Goal: Information Seeking & Learning: Check status

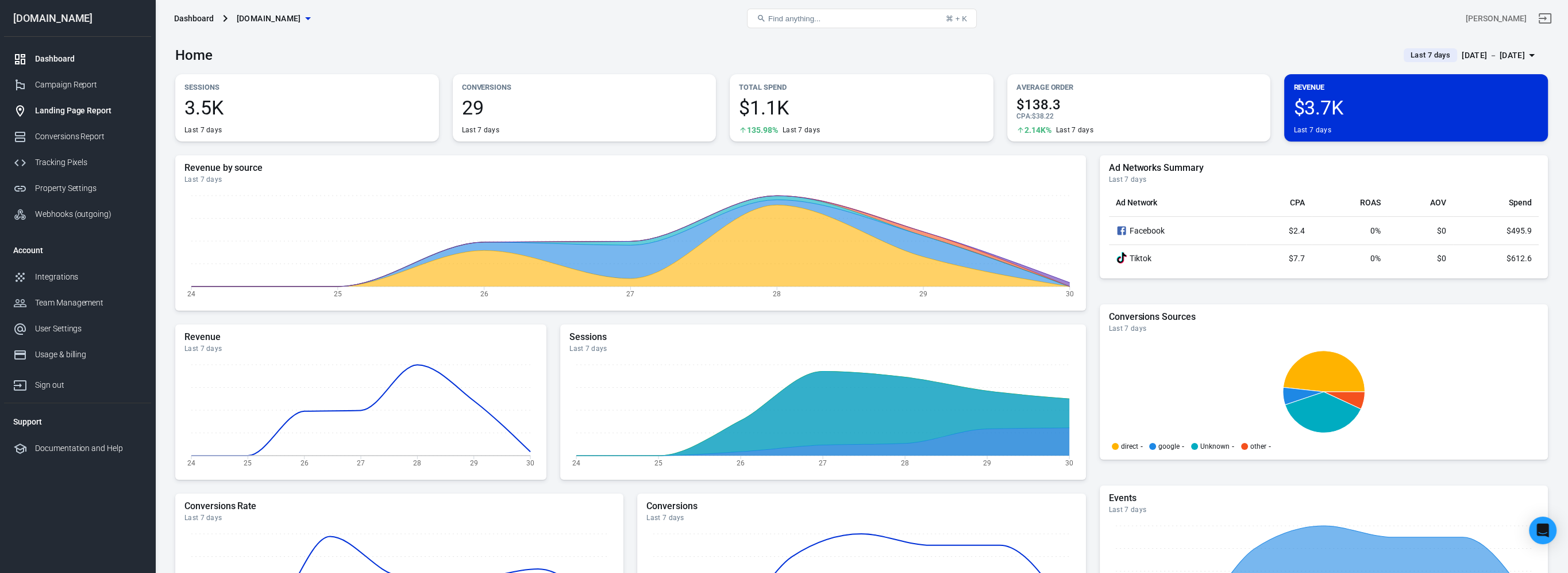
click at [83, 100] on link "Landing Page Report" at bounding box center [78, 110] width 147 height 26
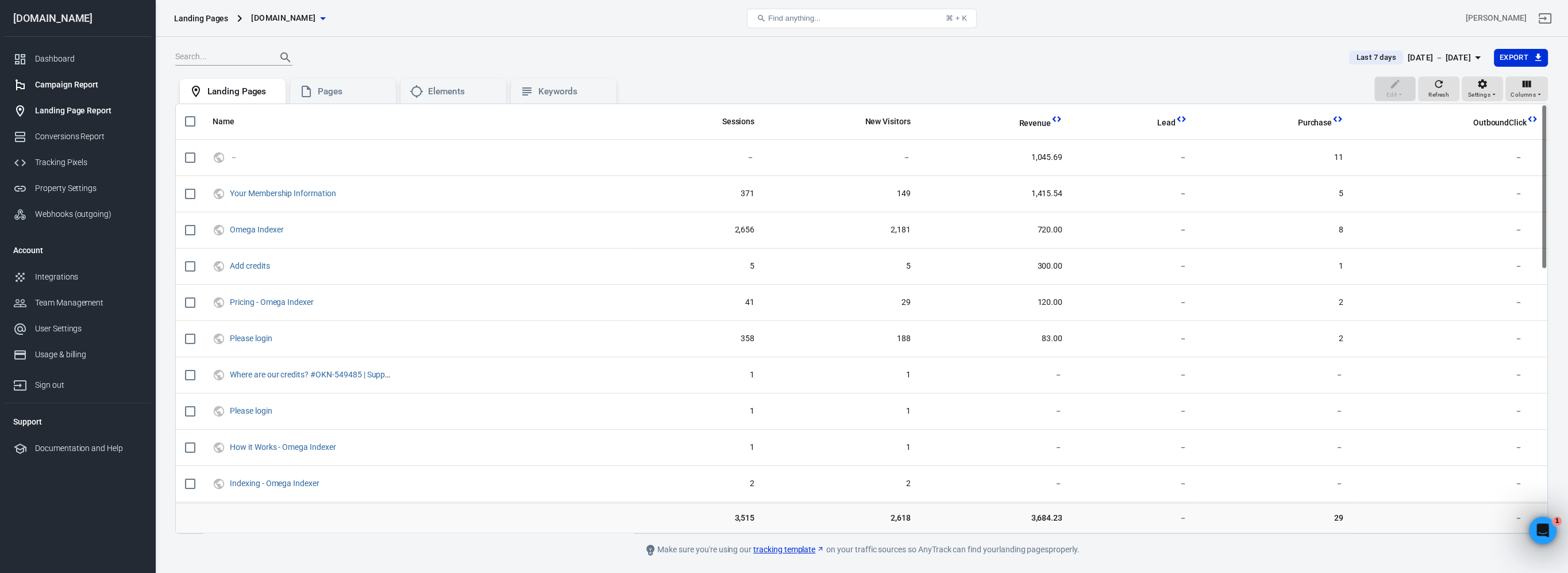
click at [51, 78] on link "Campaign Report" at bounding box center [78, 85] width 147 height 26
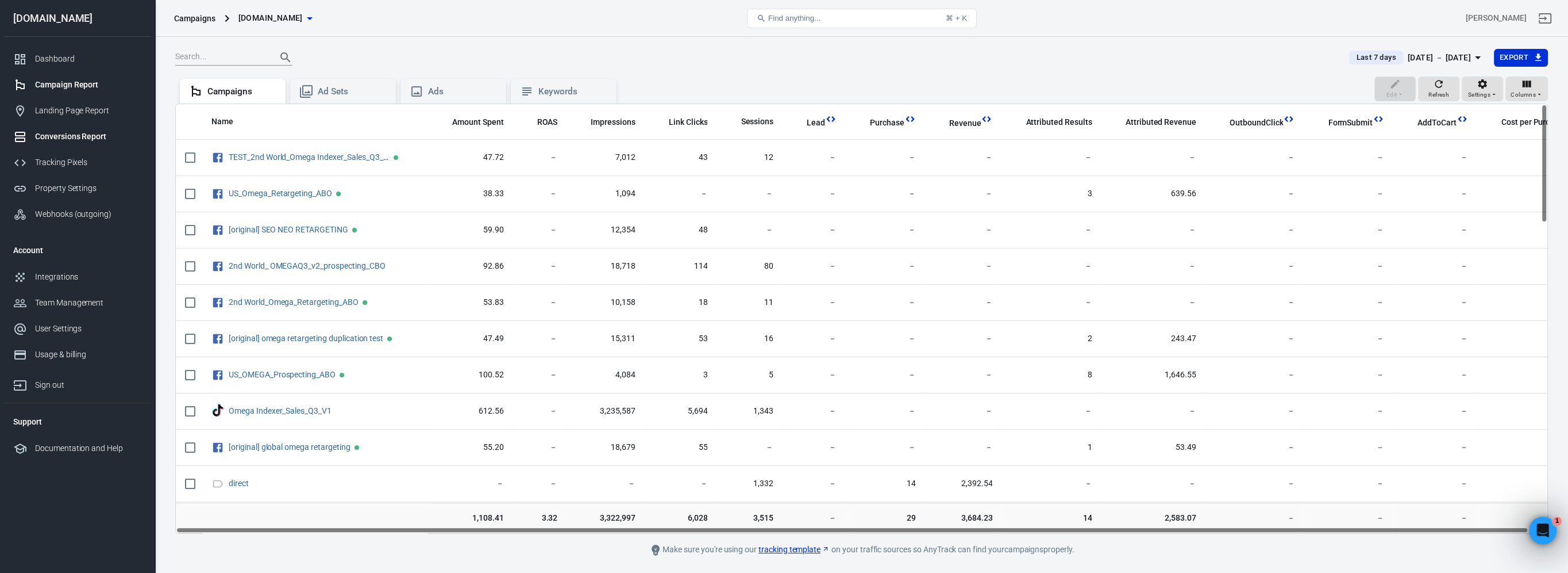
click at [85, 130] on link "Conversions Report" at bounding box center [78, 137] width 147 height 26
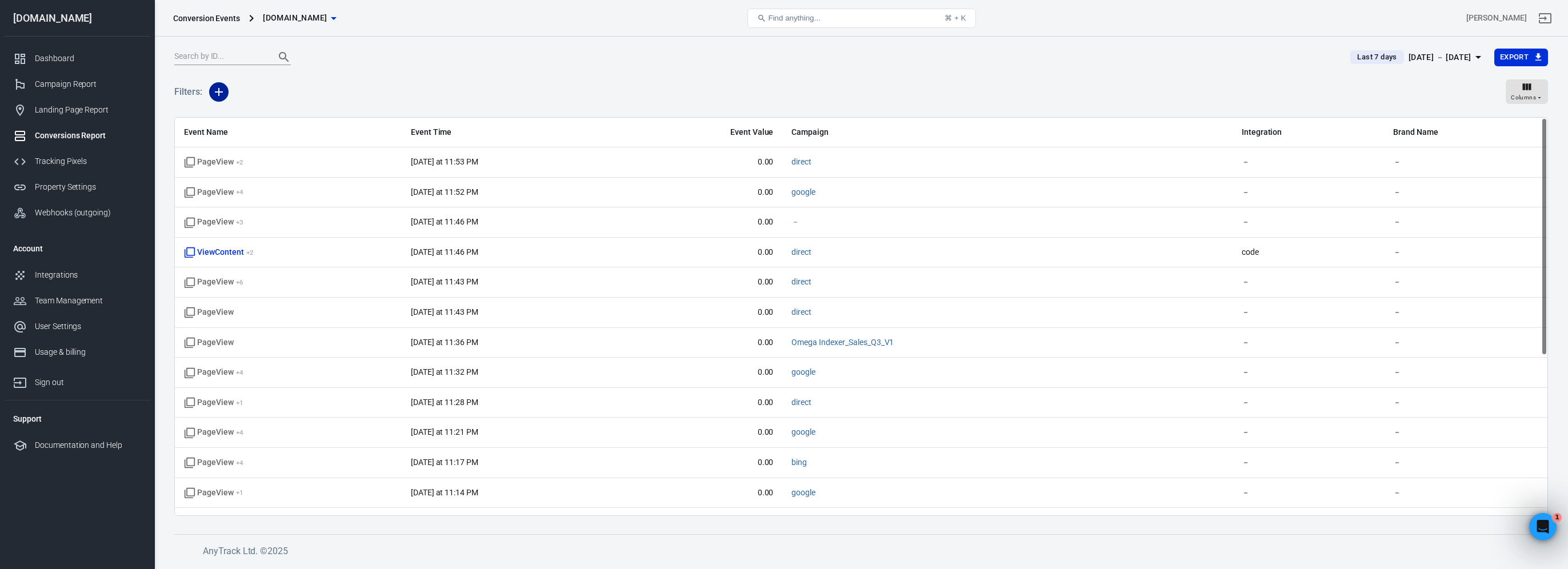
click at [219, 92] on icon "button" at bounding box center [219, 92] width 8 height 8
click at [243, 117] on li "Event Name" at bounding box center [248, 116] width 78 height 21
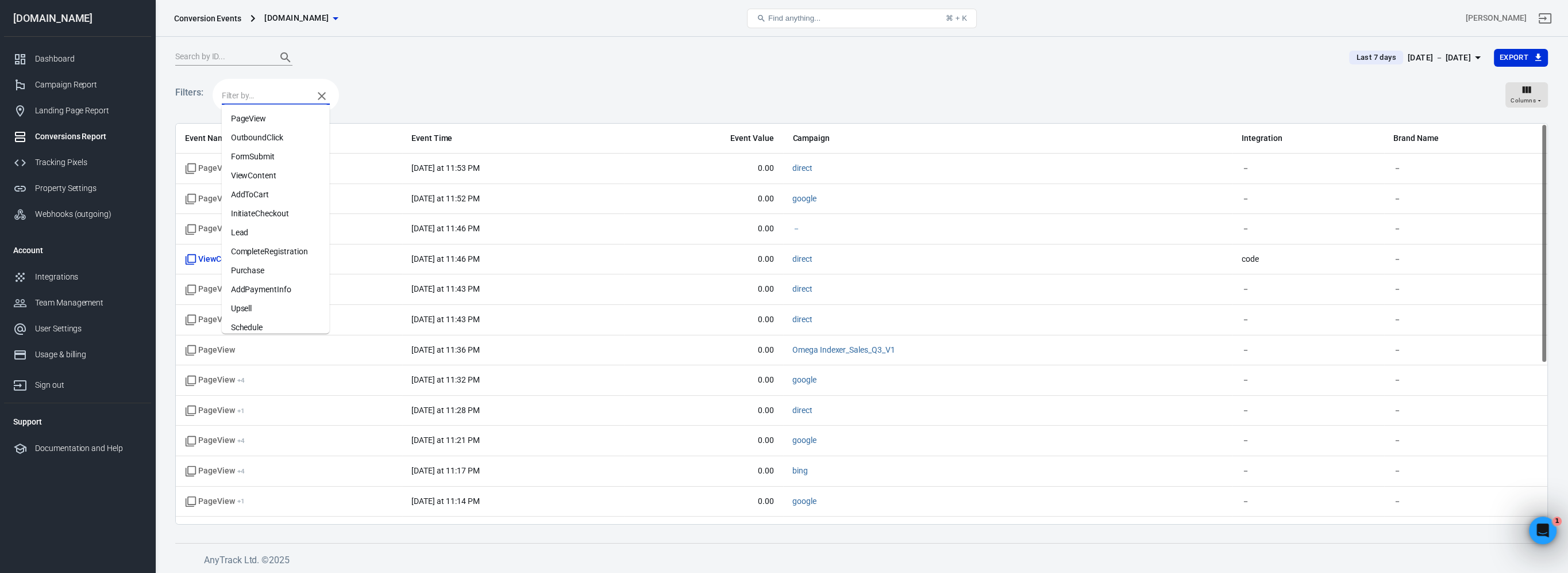
click at [281, 92] on input "text" at bounding box center [265, 96] width 86 height 14
type input "pur"
click at [266, 119] on li "Purchase" at bounding box center [276, 119] width 108 height 19
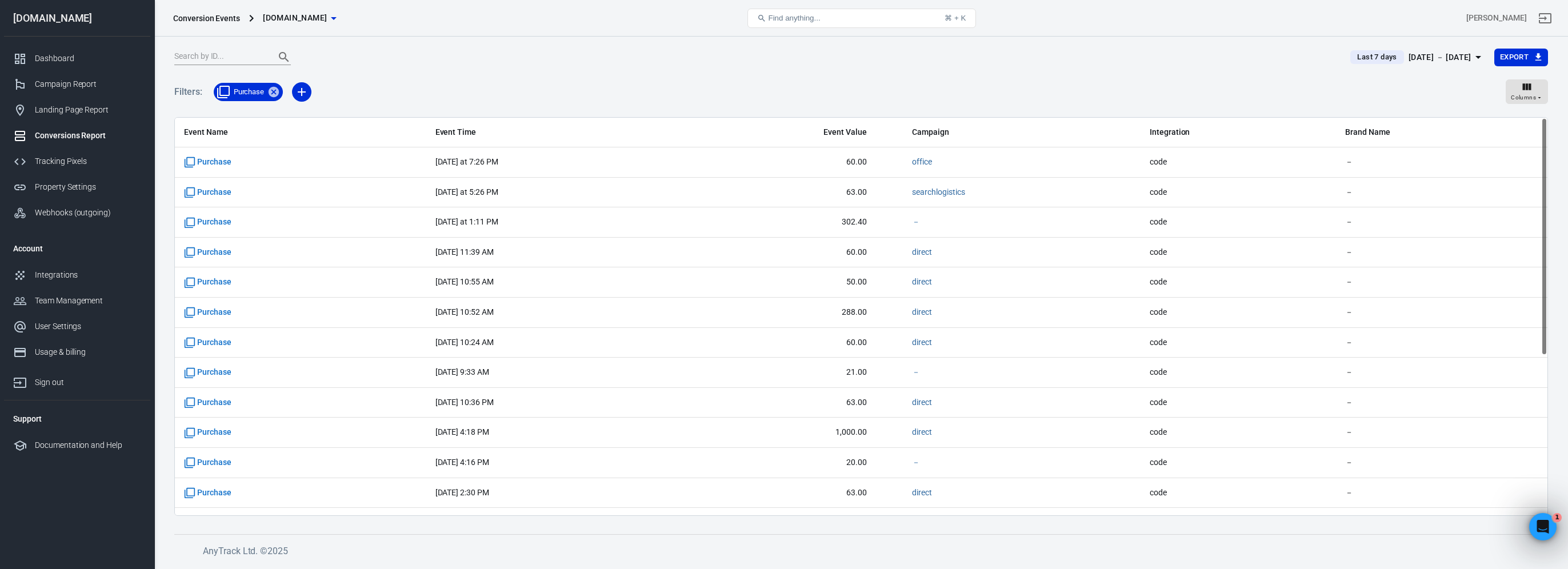
click at [1363, 55] on span "Last 7 days" at bounding box center [1377, 57] width 48 height 11
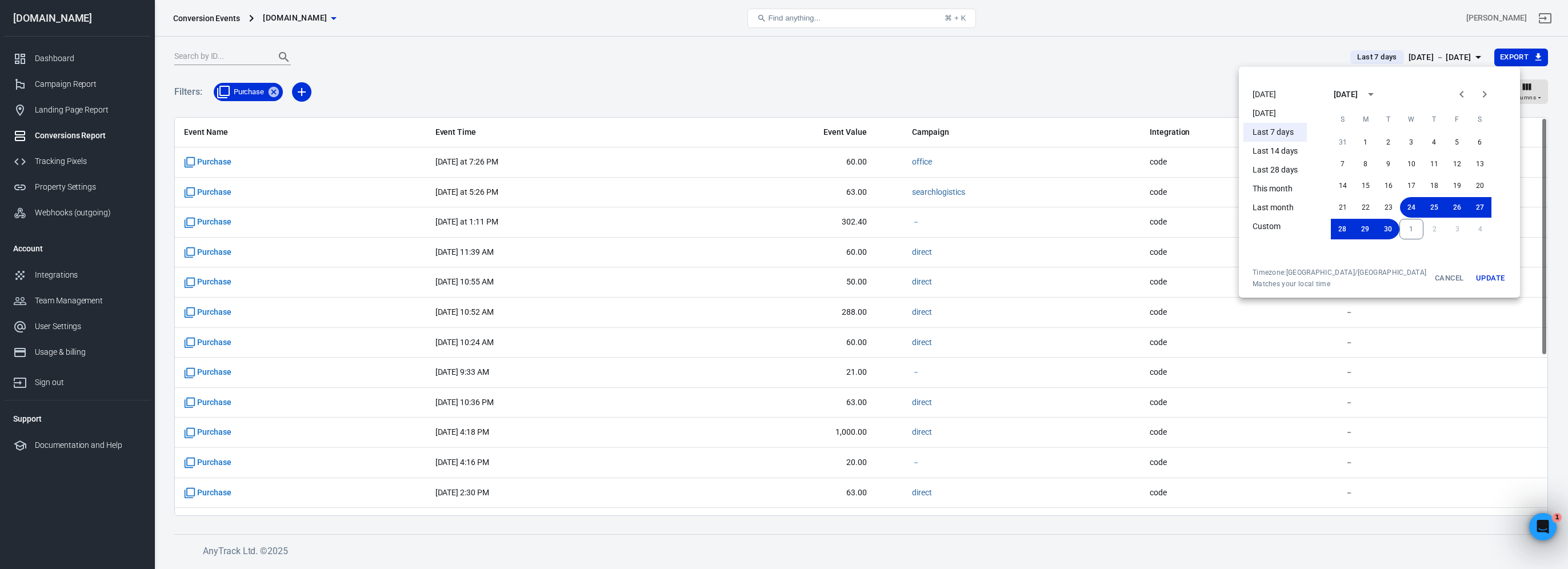
click at [1448, 63] on div at bounding box center [784, 284] width 1568 height 569
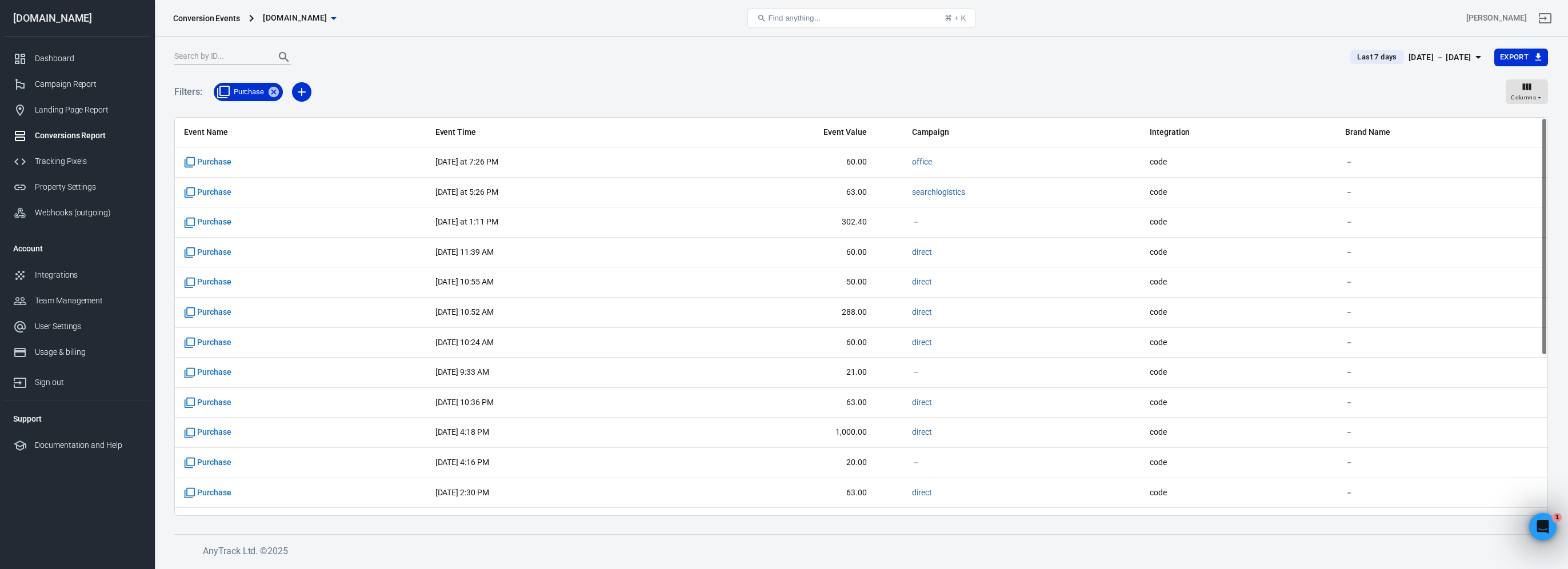
click at [1443, 60] on div "Sep 24 － Sep 30, 2025" at bounding box center [1440, 58] width 63 height 14
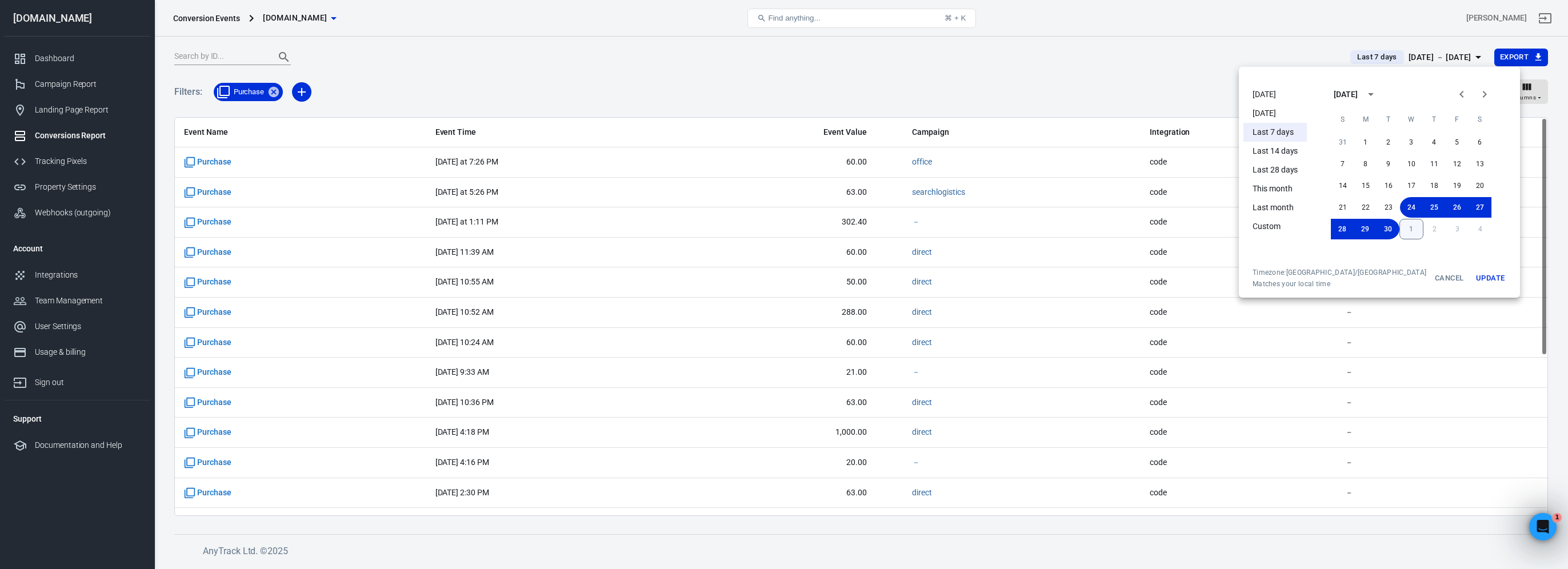
click at [1399, 227] on button "1" at bounding box center [1411, 228] width 24 height 21
click at [1400, 137] on button "1" at bounding box center [1411, 142] width 23 height 21
click at [1475, 275] on button "Update" at bounding box center [1490, 277] width 36 height 21
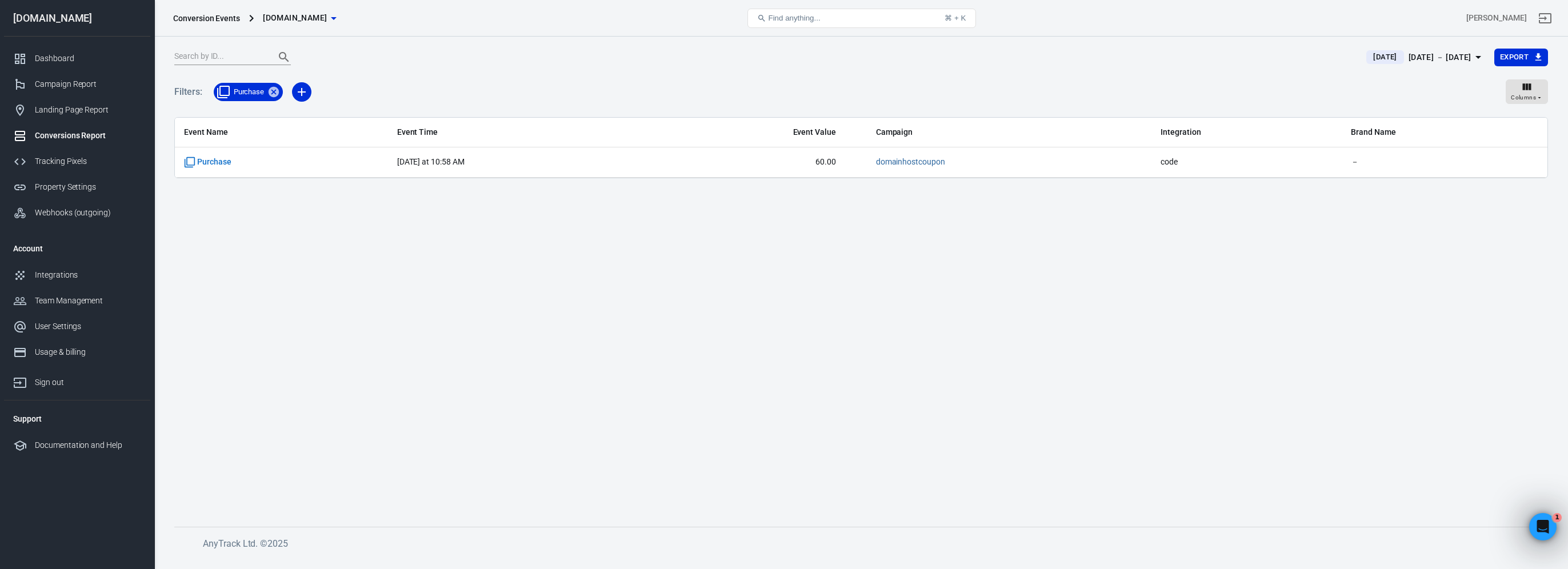
click at [770, 280] on main "Today Oct 1 － Oct 1, 2025 Export Filters: Purchase Columns Event Name Event Tim…" at bounding box center [861, 277] width 1374 height 460
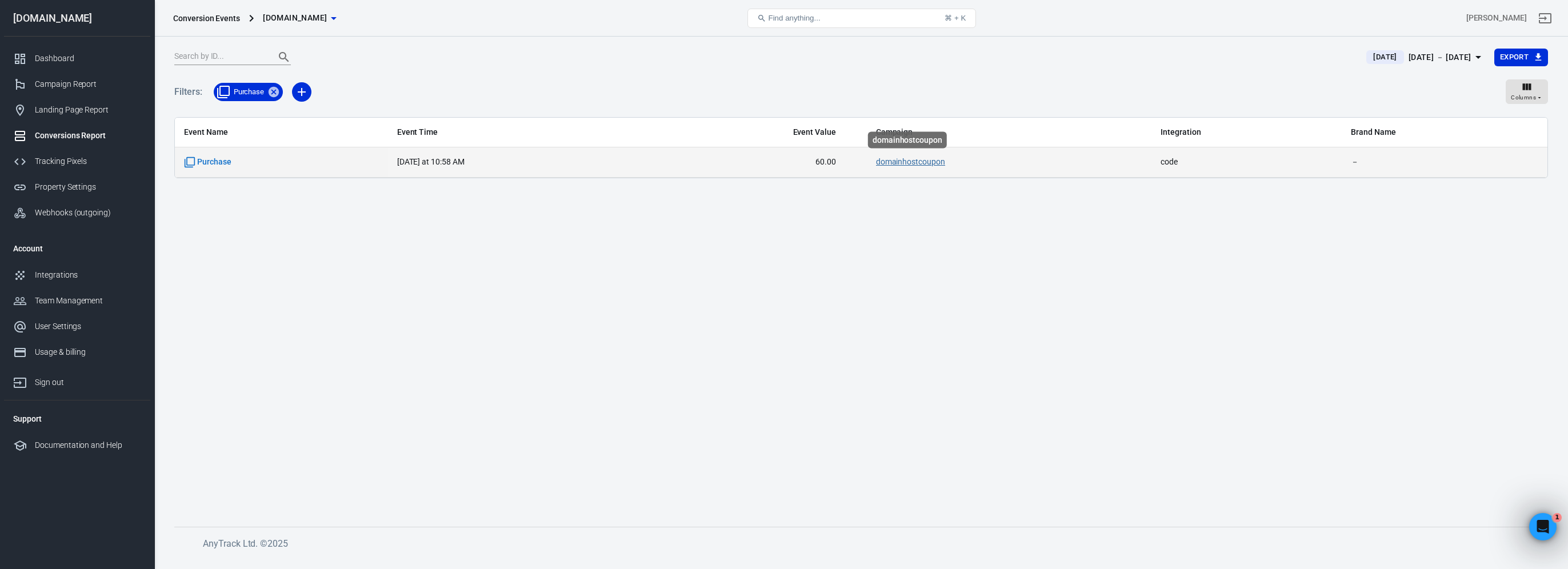
click at [917, 158] on link "domainhostcoupon" at bounding box center [910, 161] width 69 height 9
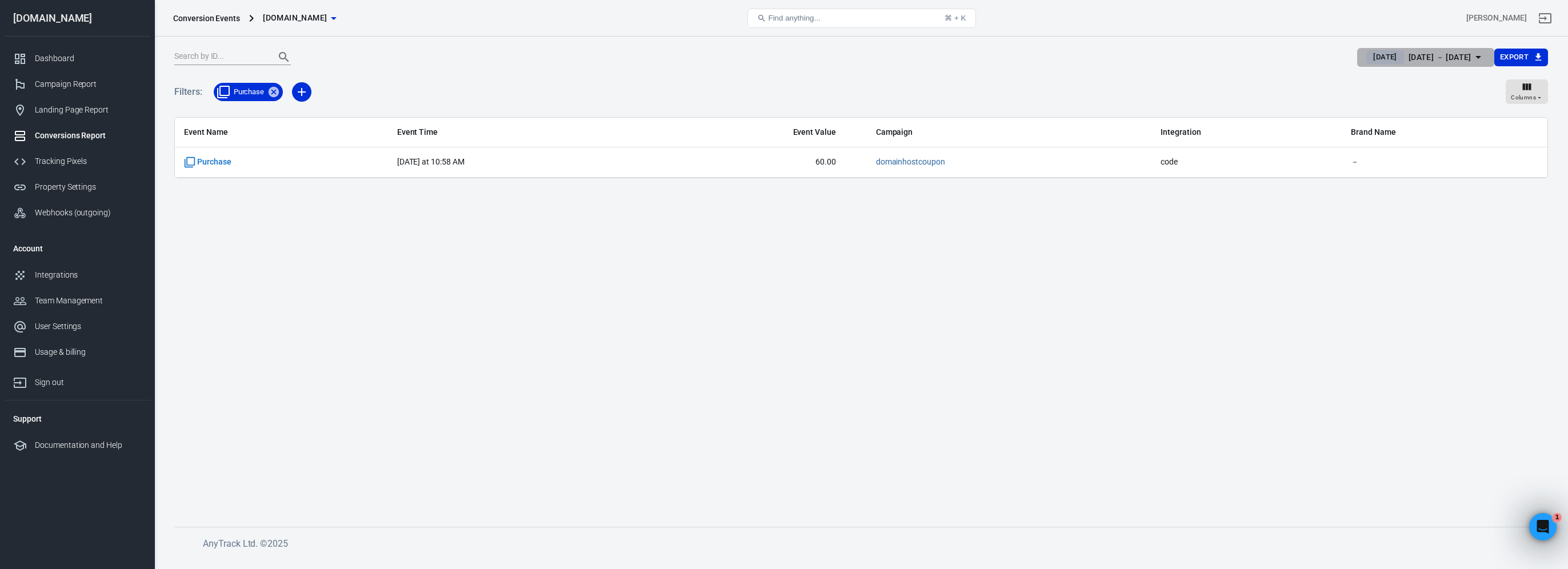
click at [1379, 55] on span "[DATE]" at bounding box center [1385, 57] width 33 height 11
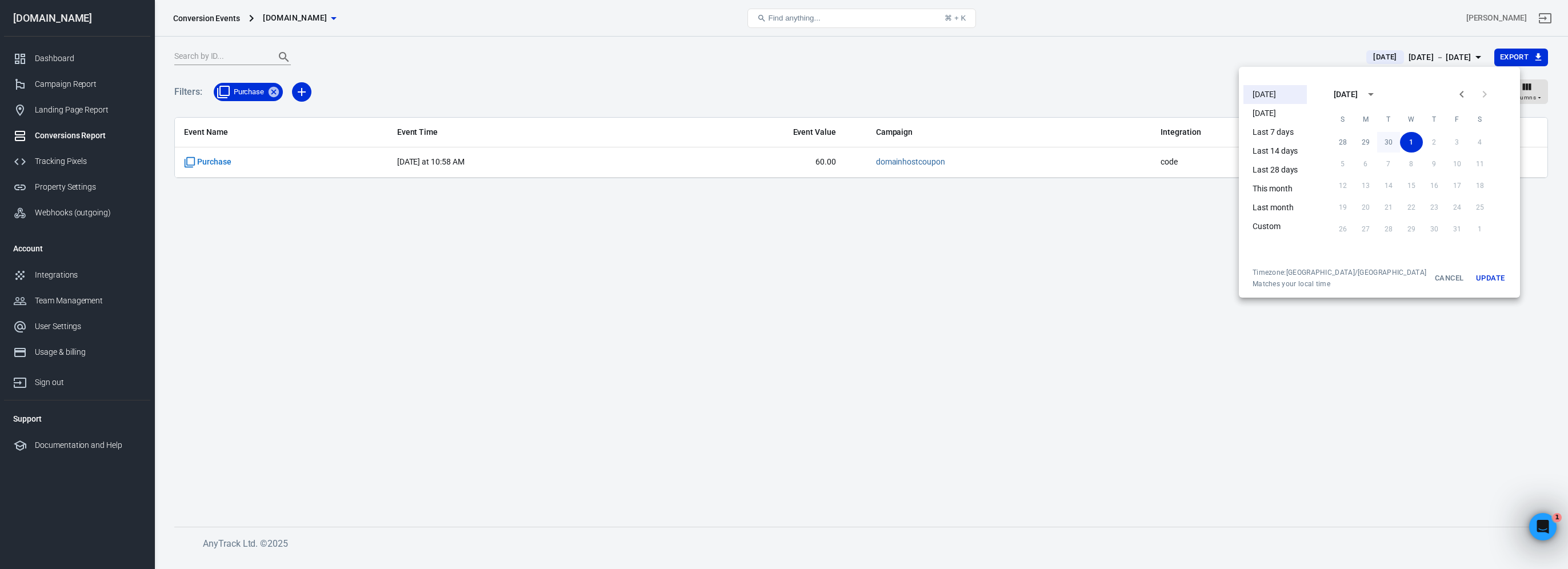
click at [1378, 140] on button "30" at bounding box center [1389, 142] width 23 height 21
click at [1404, 227] on button "1" at bounding box center [1411, 228] width 23 height 21
click at [1473, 270] on button "Update" at bounding box center [1490, 277] width 36 height 21
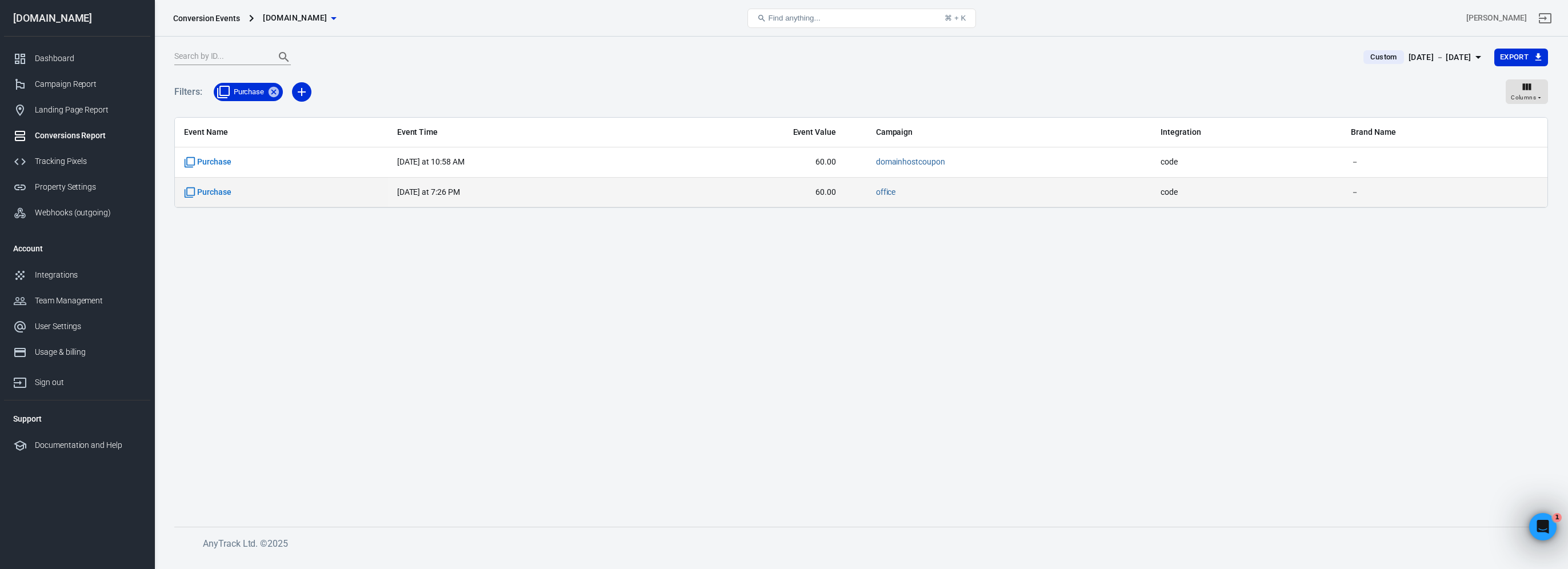
click at [208, 184] on td "Purchase" at bounding box center [281, 193] width 213 height 31
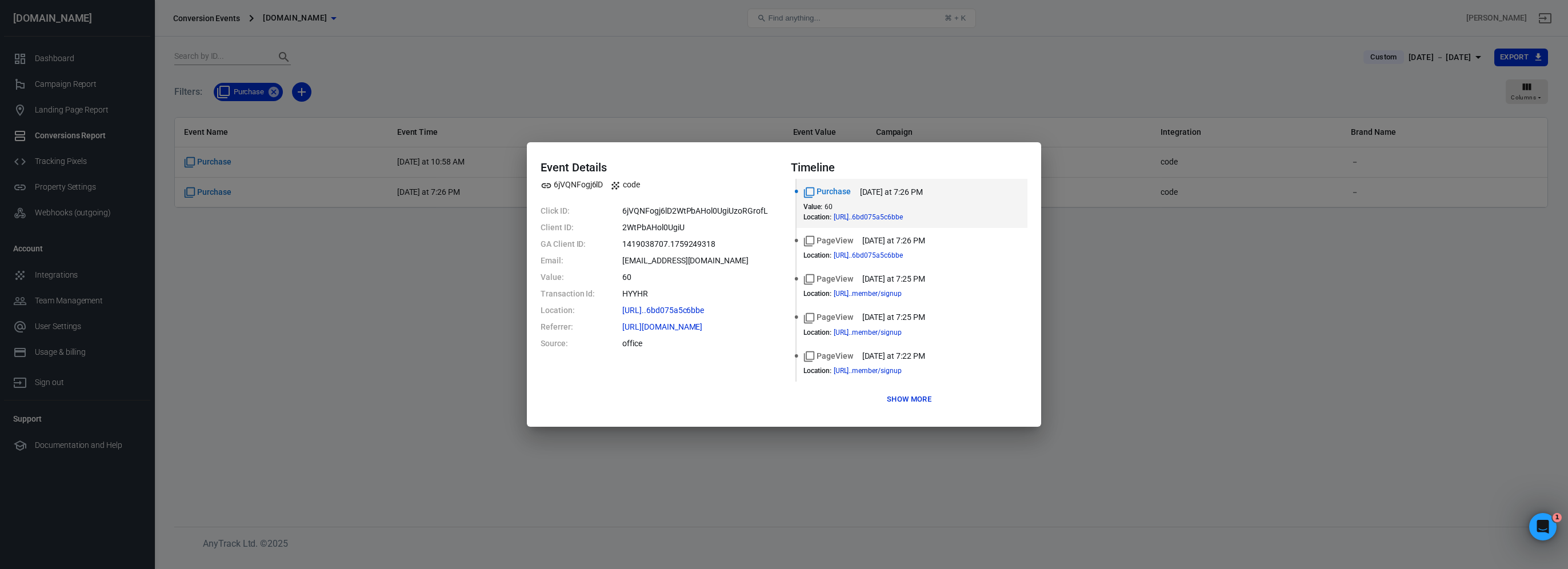
click at [369, 271] on div "Event Details 6jVQNFogj6lD code Click ID: 6jVQNFogj6lD2WtPbAHol0UgiUzoRGrofL Cl…" at bounding box center [784, 284] width 1568 height 569
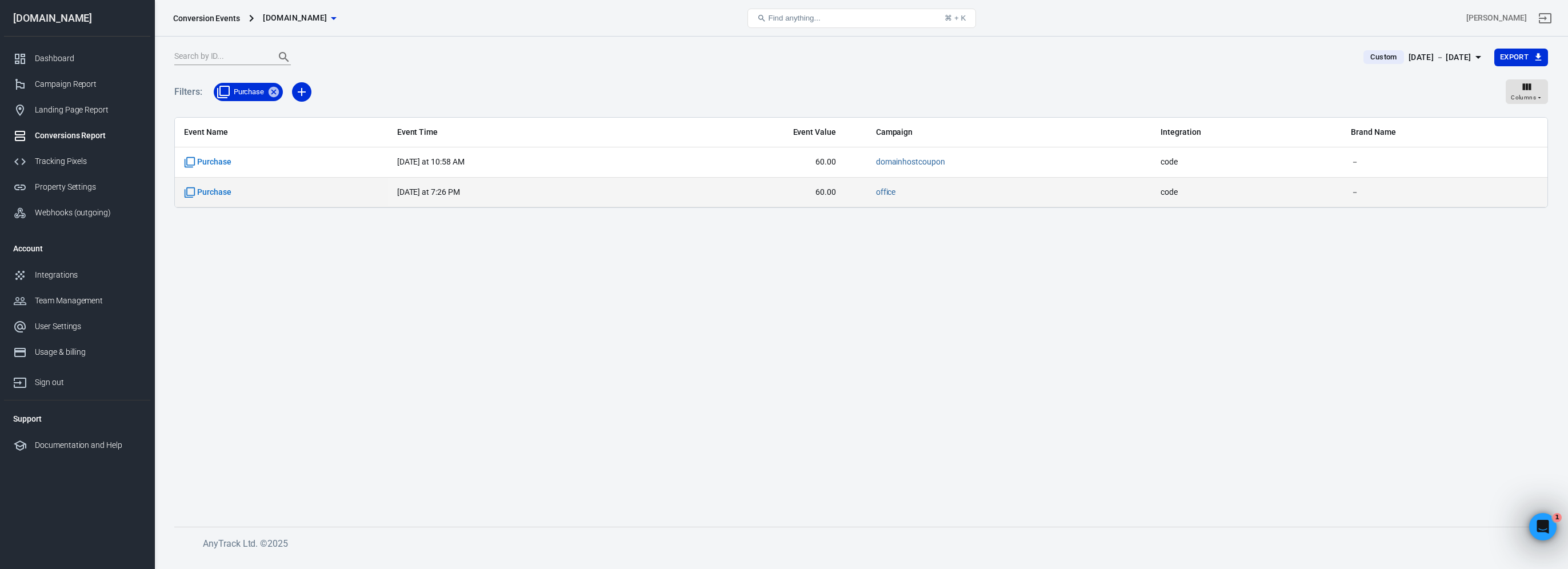
click at [488, 188] on span "yesterday at 7:26 PM" at bounding box center [477, 193] width 160 height 11
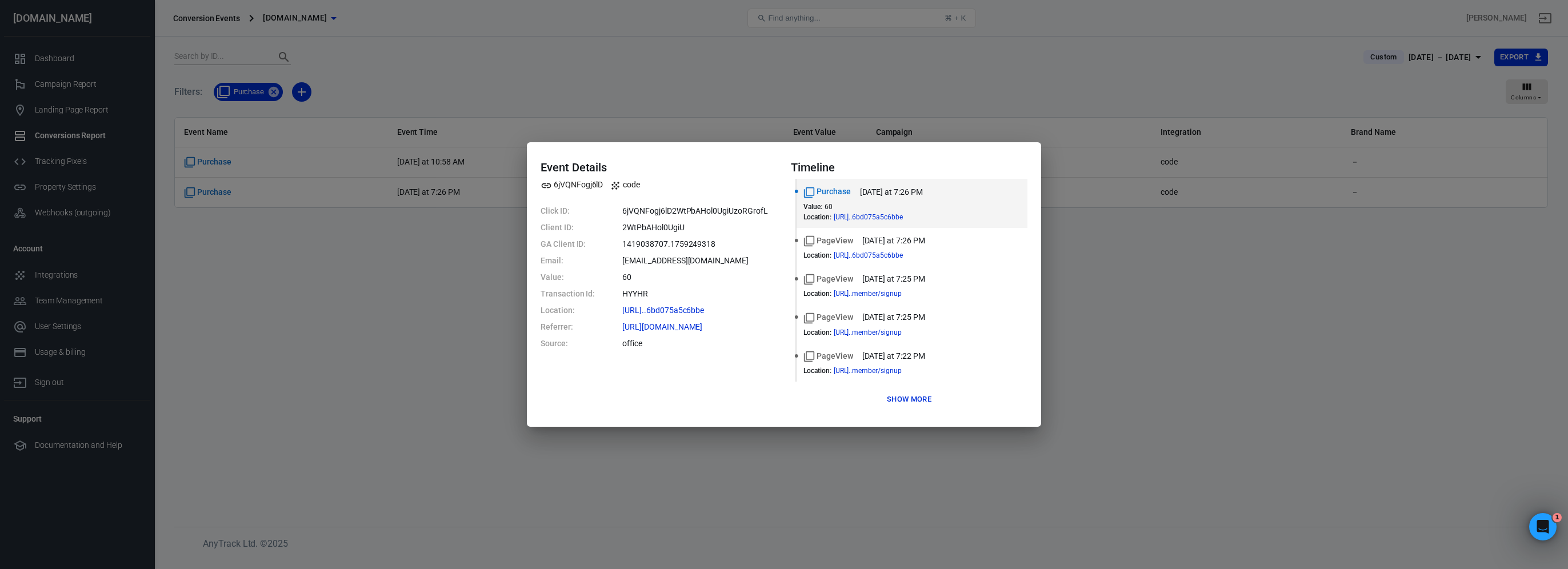
drag, startPoint x: 332, startPoint y: 248, endPoint x: 404, endPoint y: 170, distance: 106.2
click at [332, 241] on div "Event Details 6jVQNFogj6lD code Click ID: 6jVQNFogj6lD2WtPbAHol0UgiUzoRGrofL Cl…" at bounding box center [784, 284] width 1568 height 569
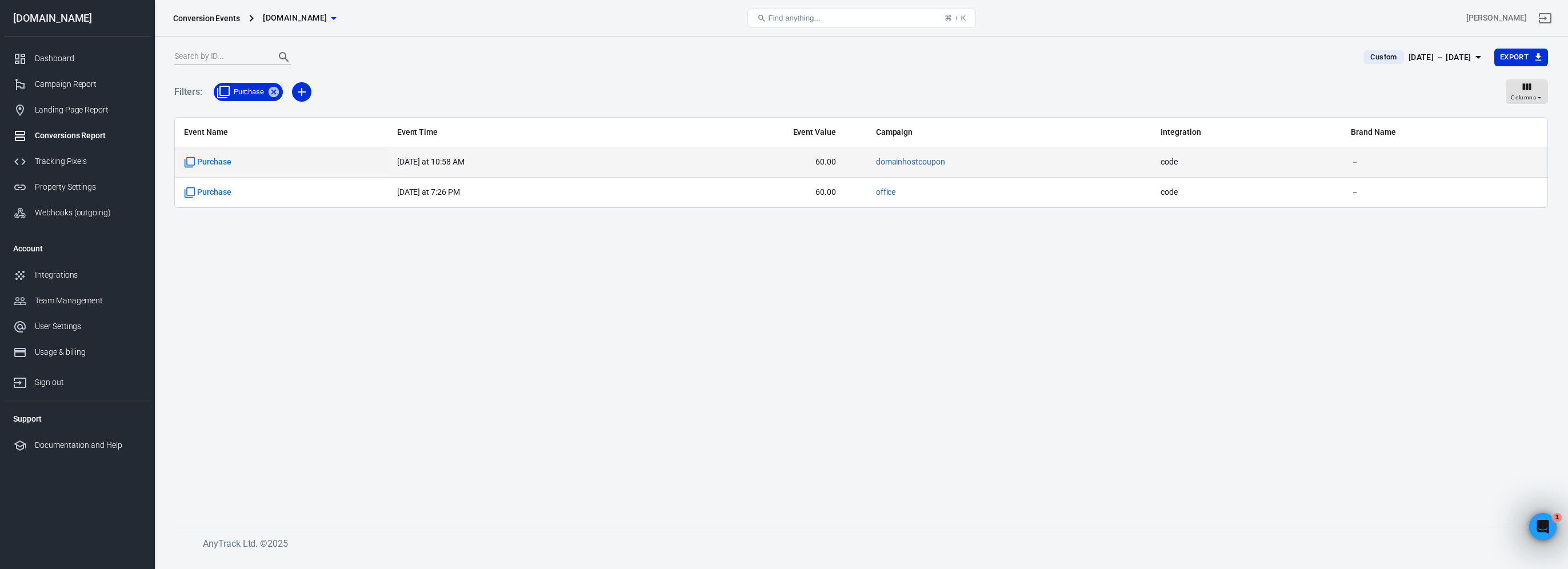
click at [460, 159] on span "today at 10:58 AM" at bounding box center [477, 162] width 160 height 11
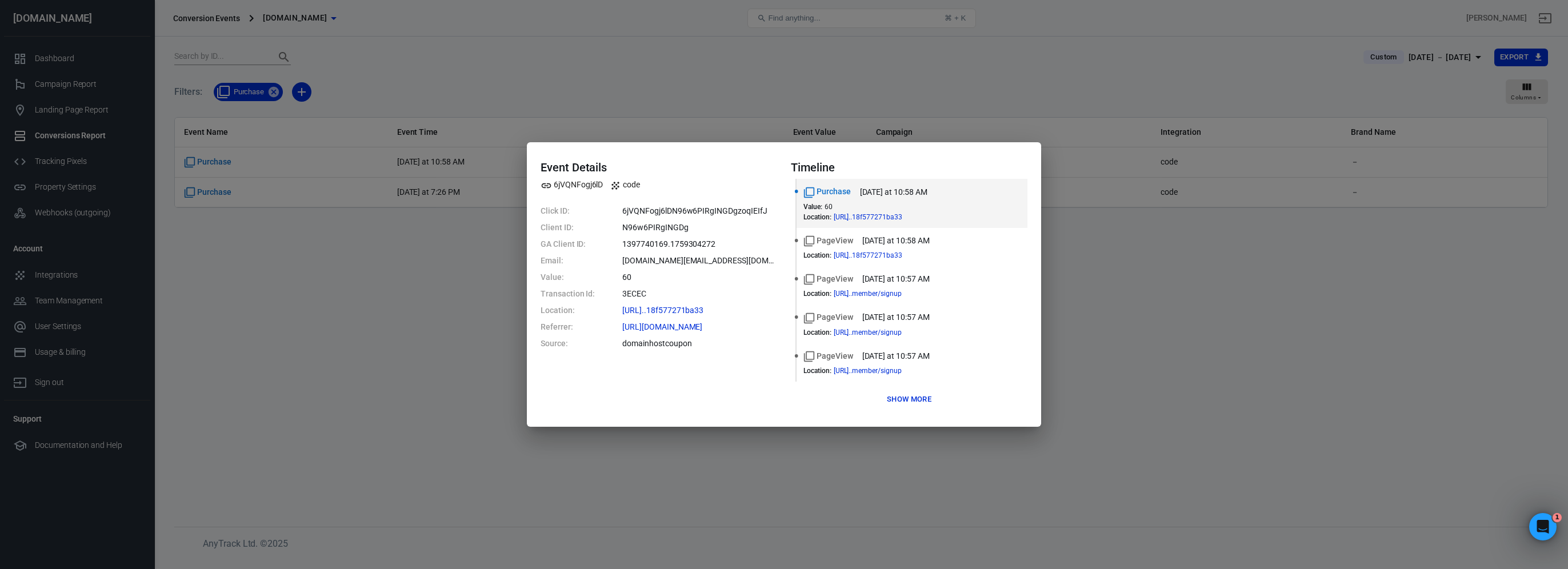
click at [428, 280] on div "Event Details 6jVQNFogj6lD code Click ID: 6jVQNFogj6lDN96w6PIRgINGDgzoqIEIfJ Cl…" at bounding box center [784, 284] width 1568 height 569
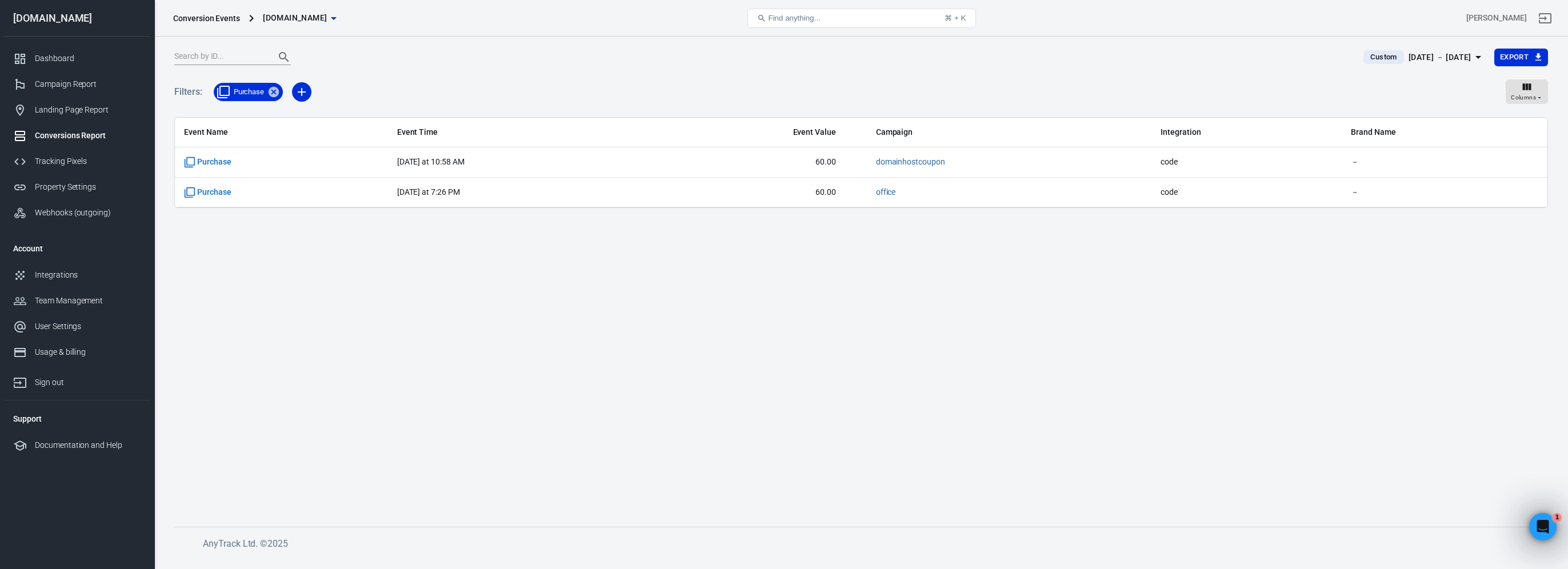
click at [1409, 62] on div "Sep 30 － Oct 1, 2025" at bounding box center [1440, 58] width 63 height 14
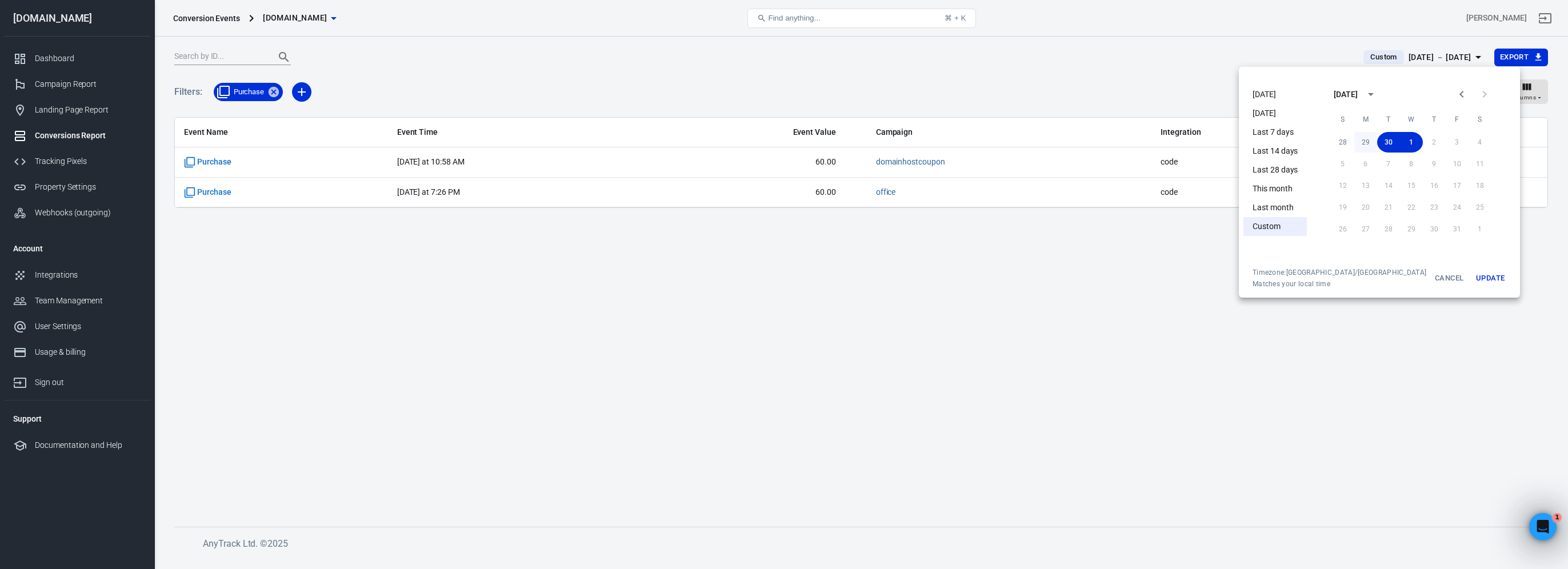
click at [1354, 139] on button "29" at bounding box center [1366, 142] width 23 height 21
click at [1400, 233] on button "1" at bounding box center [1411, 228] width 23 height 21
click at [1472, 279] on button "Update" at bounding box center [1490, 277] width 36 height 21
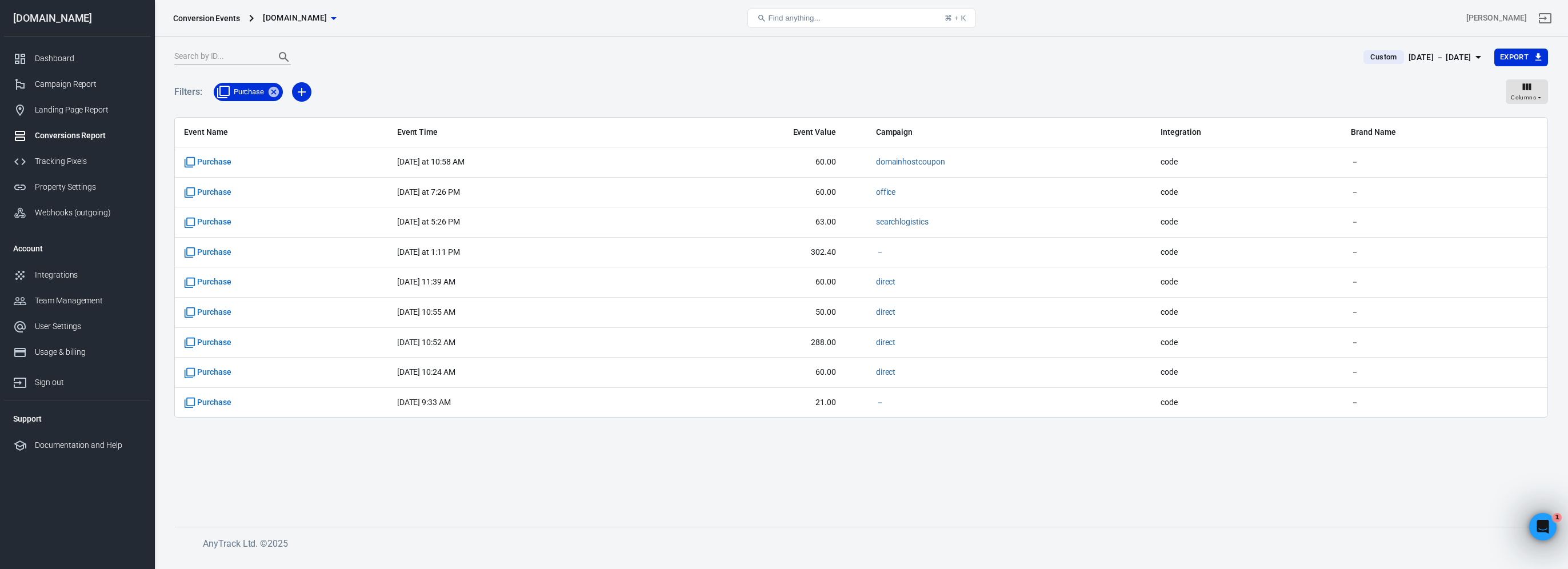
click at [77, 132] on div "Conversions Report" at bounding box center [88, 135] width 106 height 12
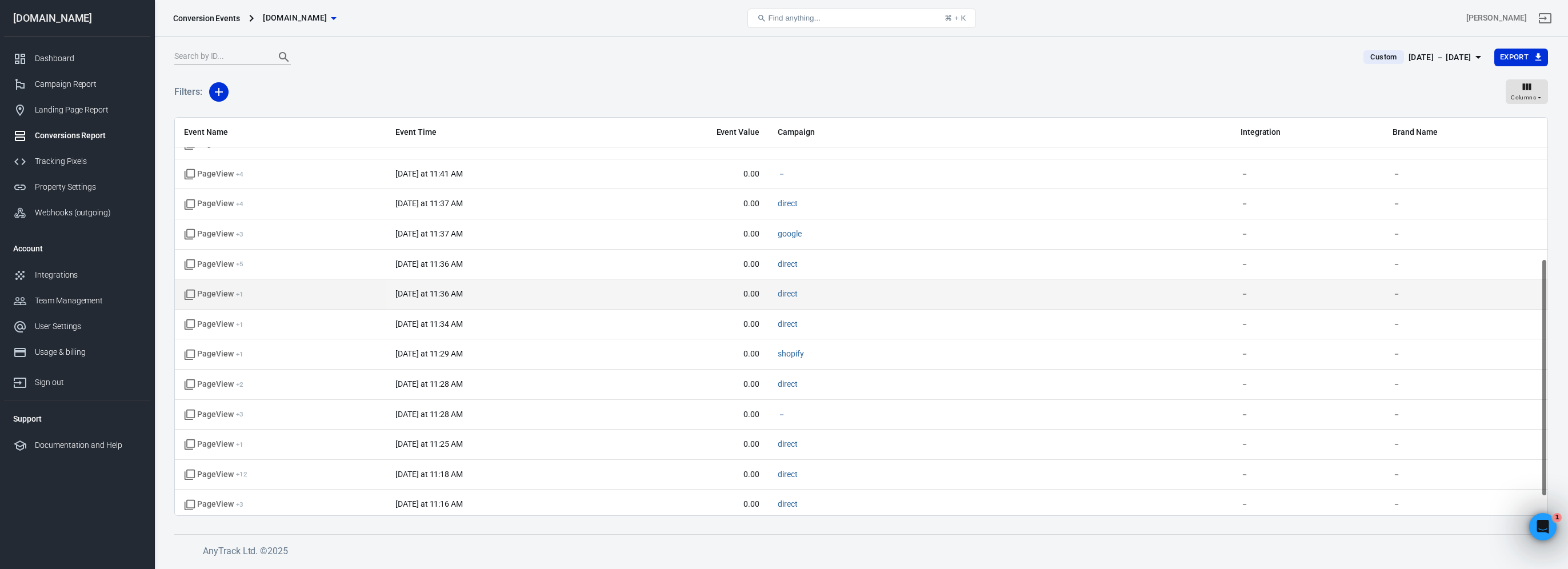
scroll to position [267, 0]
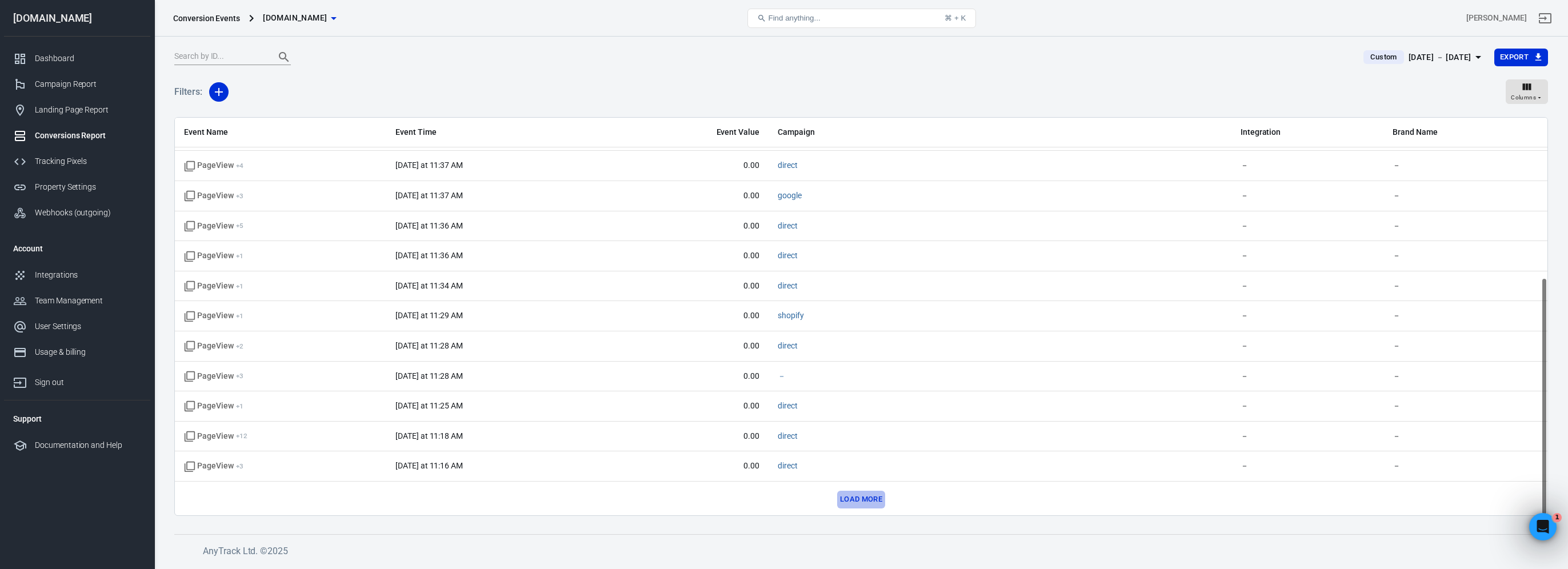
click at [869, 491] on button "Load more" at bounding box center [861, 499] width 48 height 18
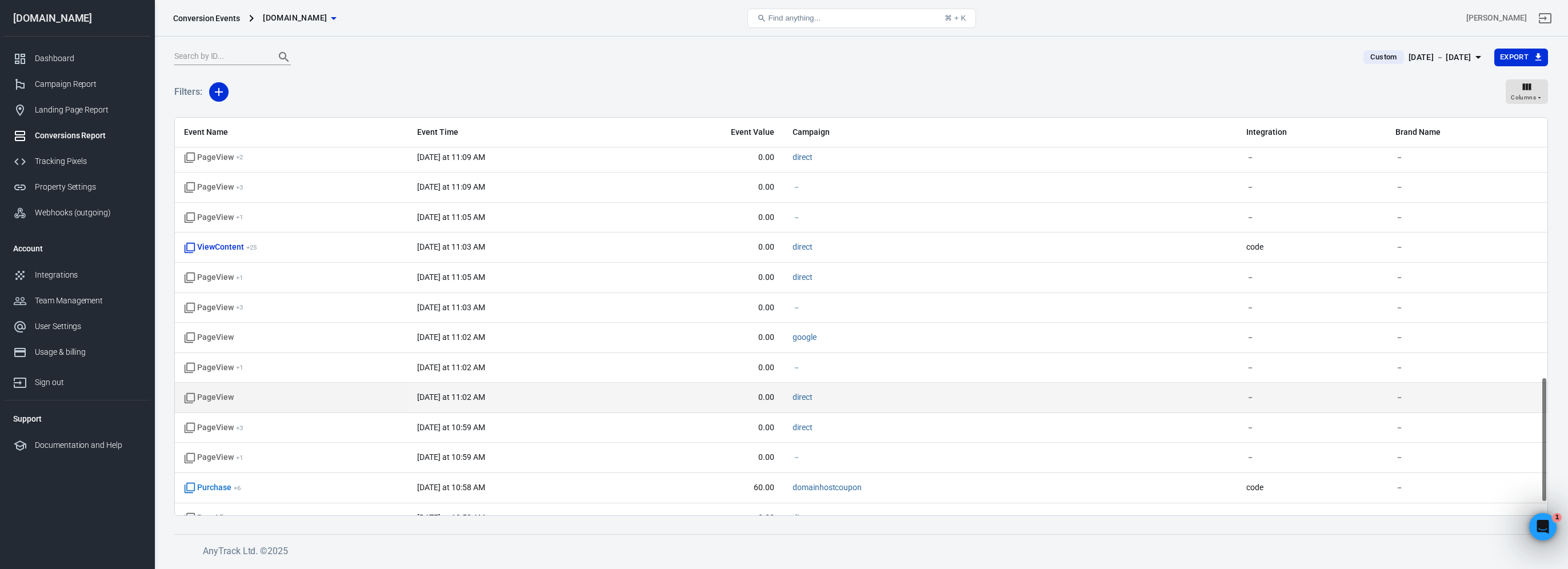
scroll to position [865, 0]
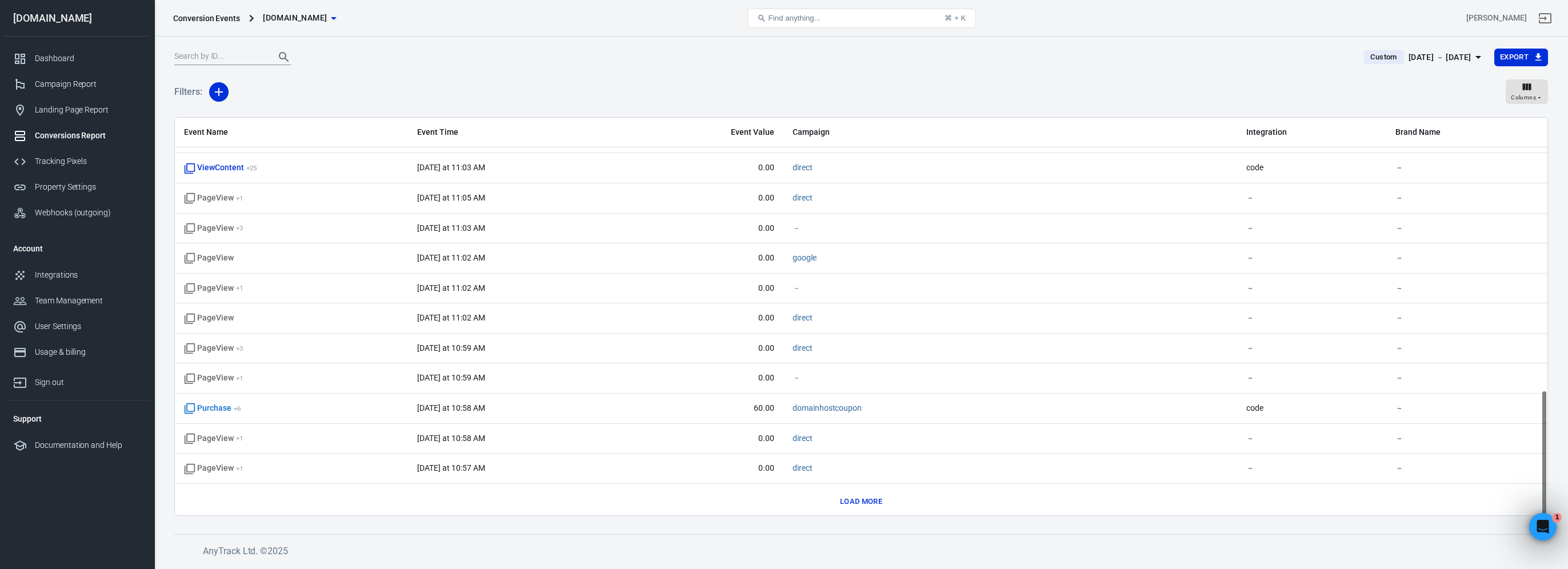
click at [860, 494] on button "Load more" at bounding box center [861, 501] width 48 height 18
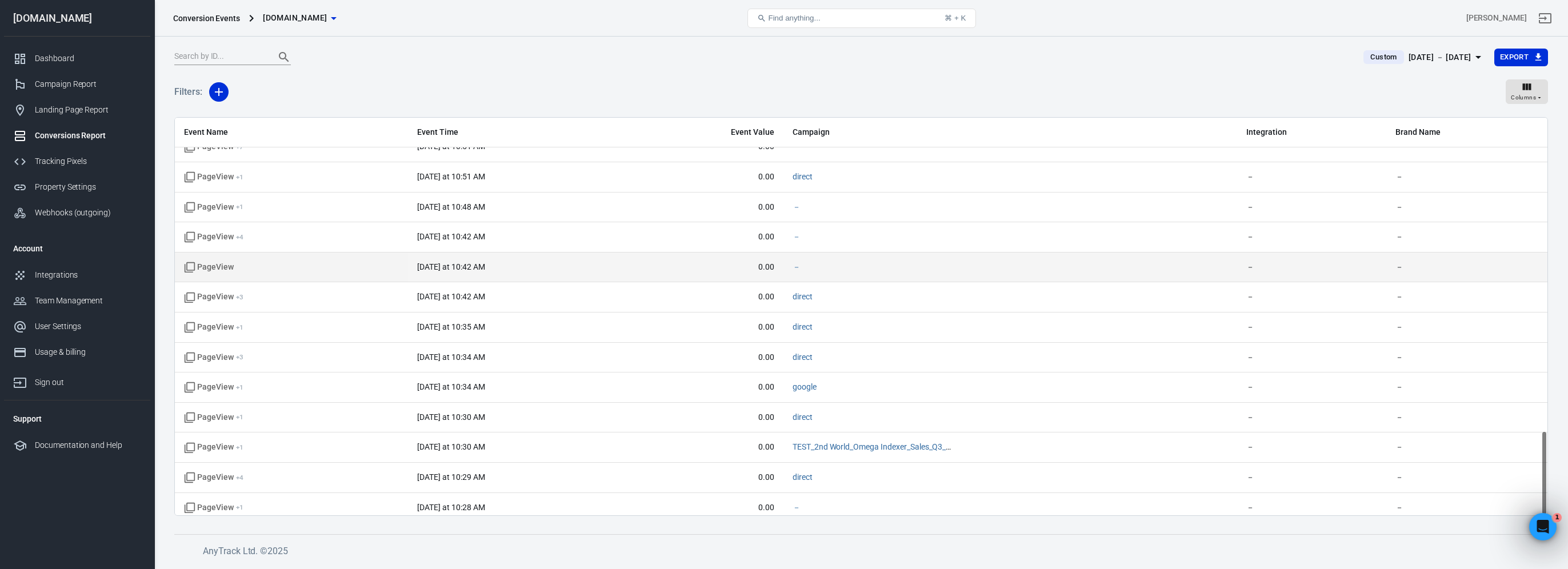
scroll to position [1463, 0]
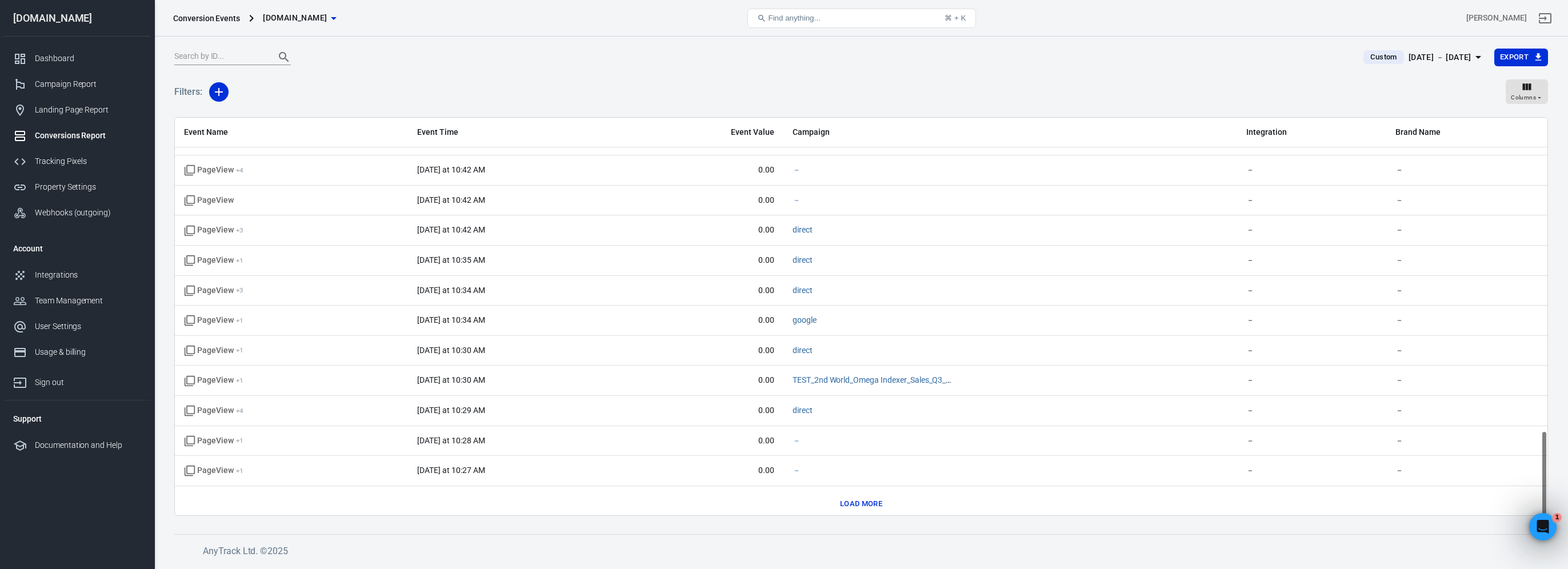
click at [869, 495] on button "Load more" at bounding box center [861, 504] width 48 height 18
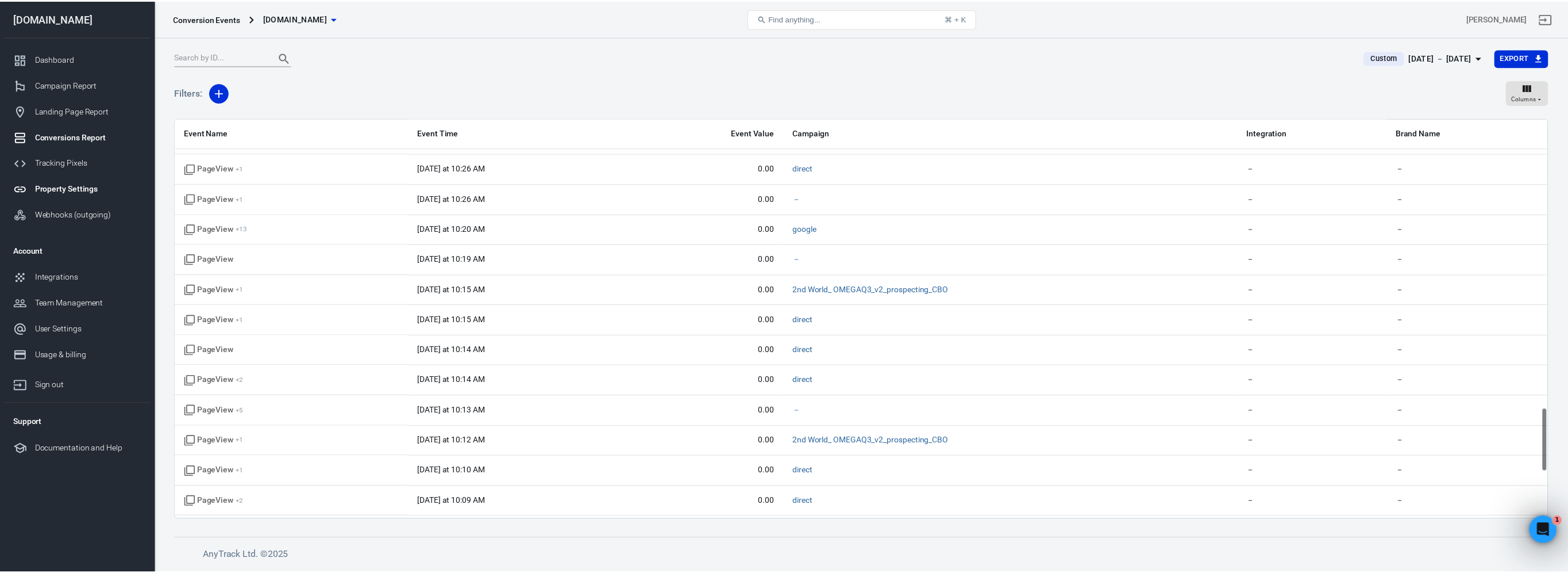
scroll to position [1788, 0]
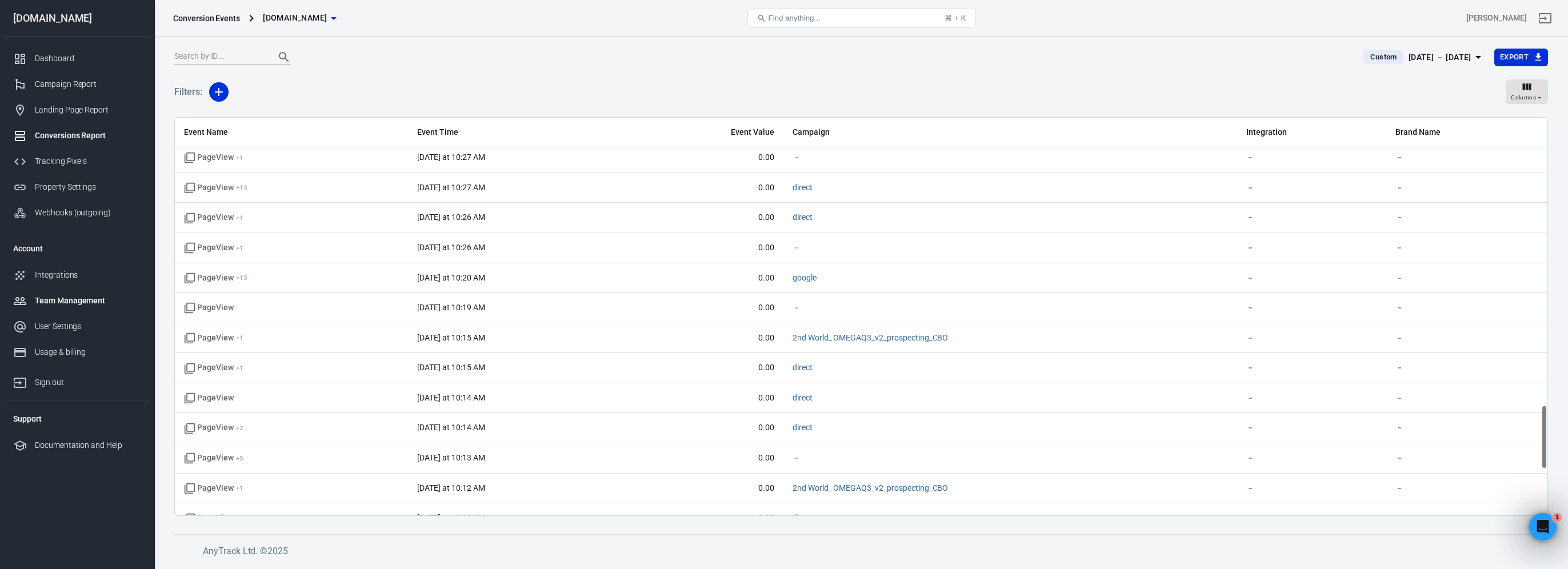
click at [83, 294] on div "Team Management" at bounding box center [88, 300] width 106 height 12
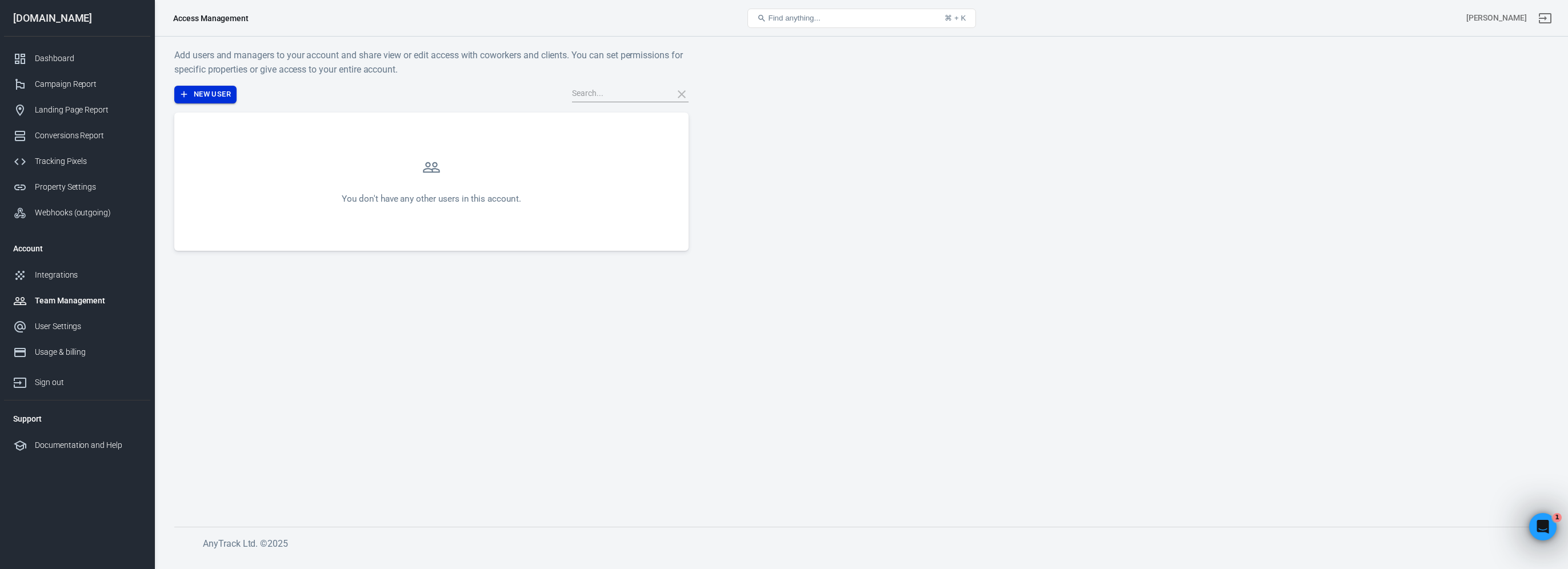
click at [206, 92] on button "New User" at bounding box center [206, 94] width 63 height 18
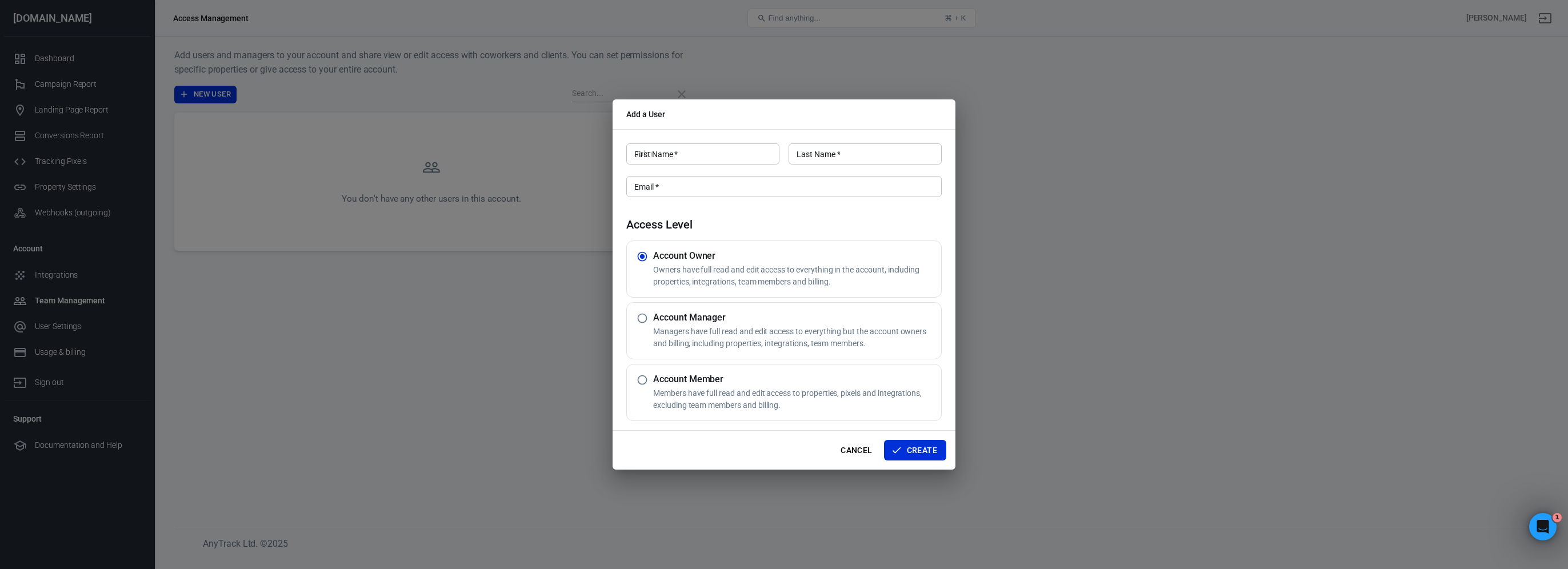
click at [885, 219] on h4 "Access Level" at bounding box center [784, 224] width 315 height 14
click at [860, 452] on button "Cancel" at bounding box center [856, 450] width 41 height 21
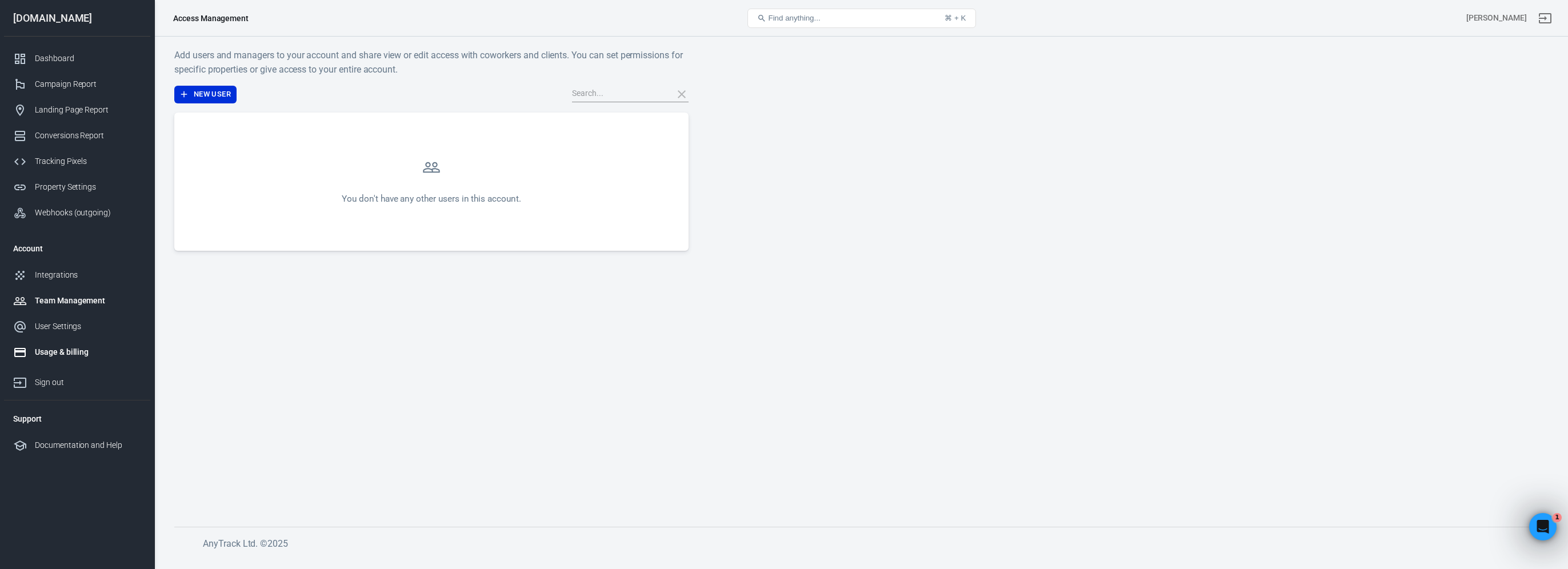
click at [78, 350] on div "Usage & billing" at bounding box center [88, 351] width 106 height 12
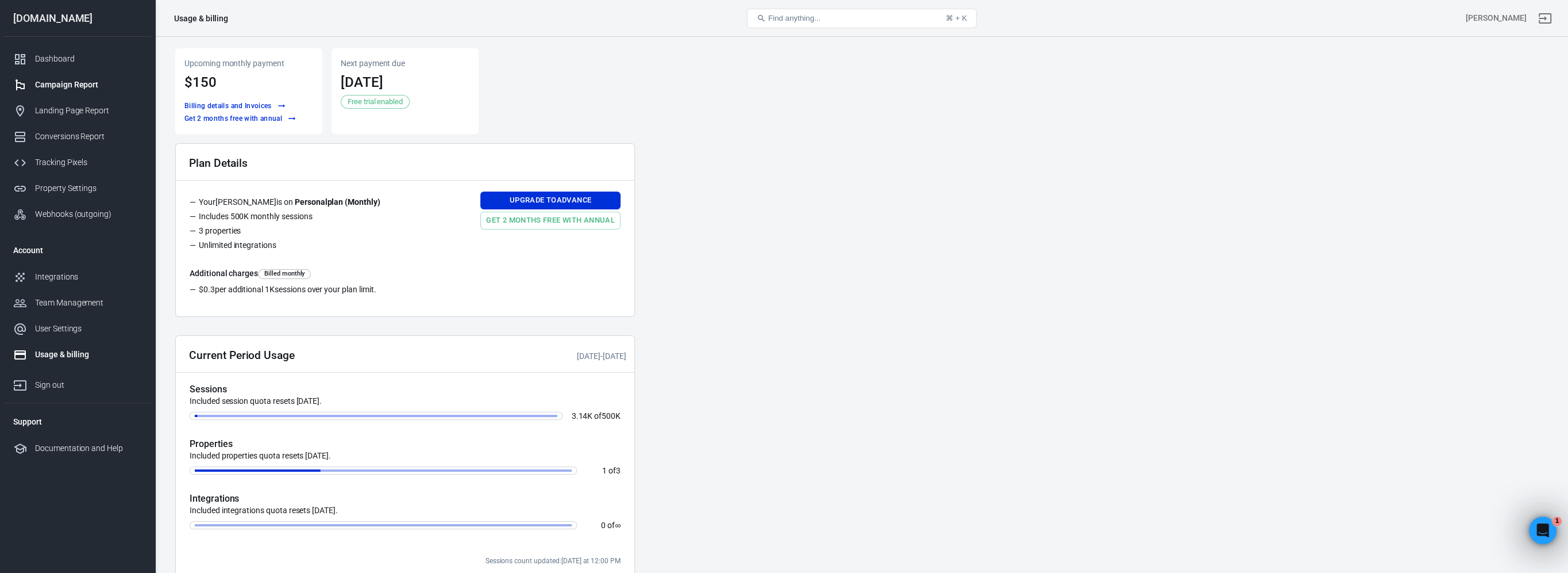
click at [64, 83] on div "Campaign Report" at bounding box center [88, 85] width 107 height 12
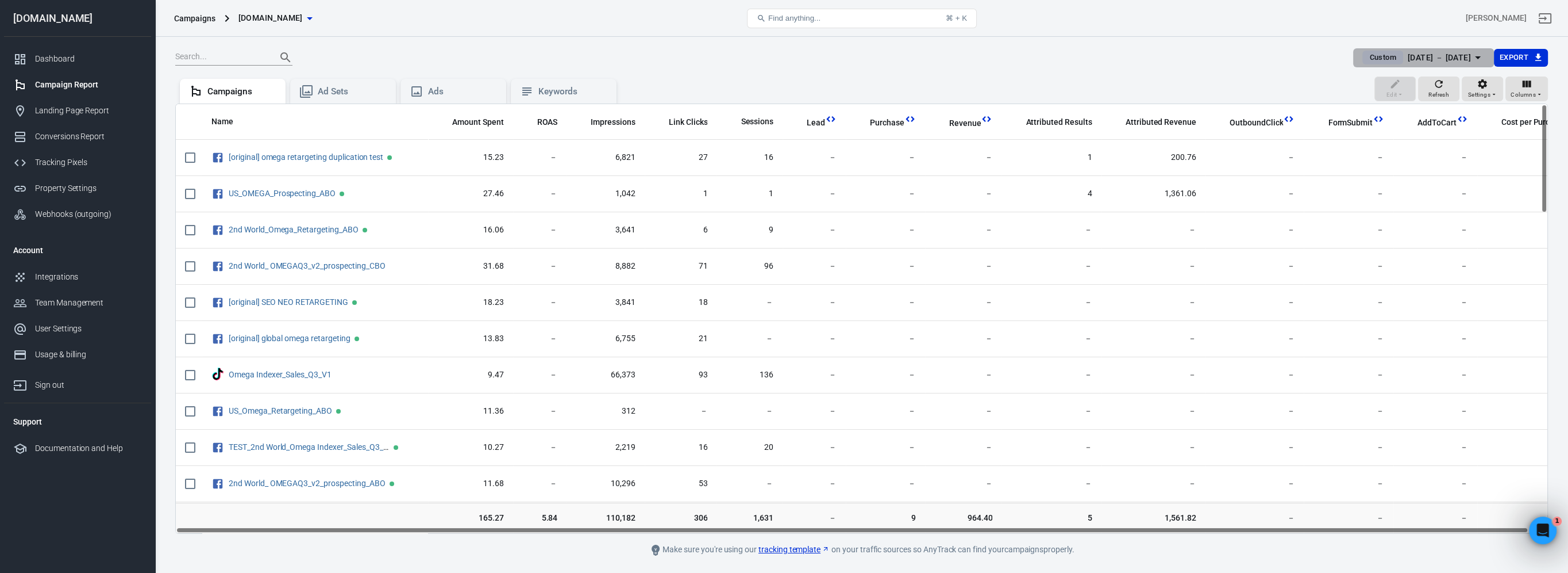
click at [1453, 59] on div "Sep 29 － Oct 1, 2025" at bounding box center [1439, 58] width 63 height 14
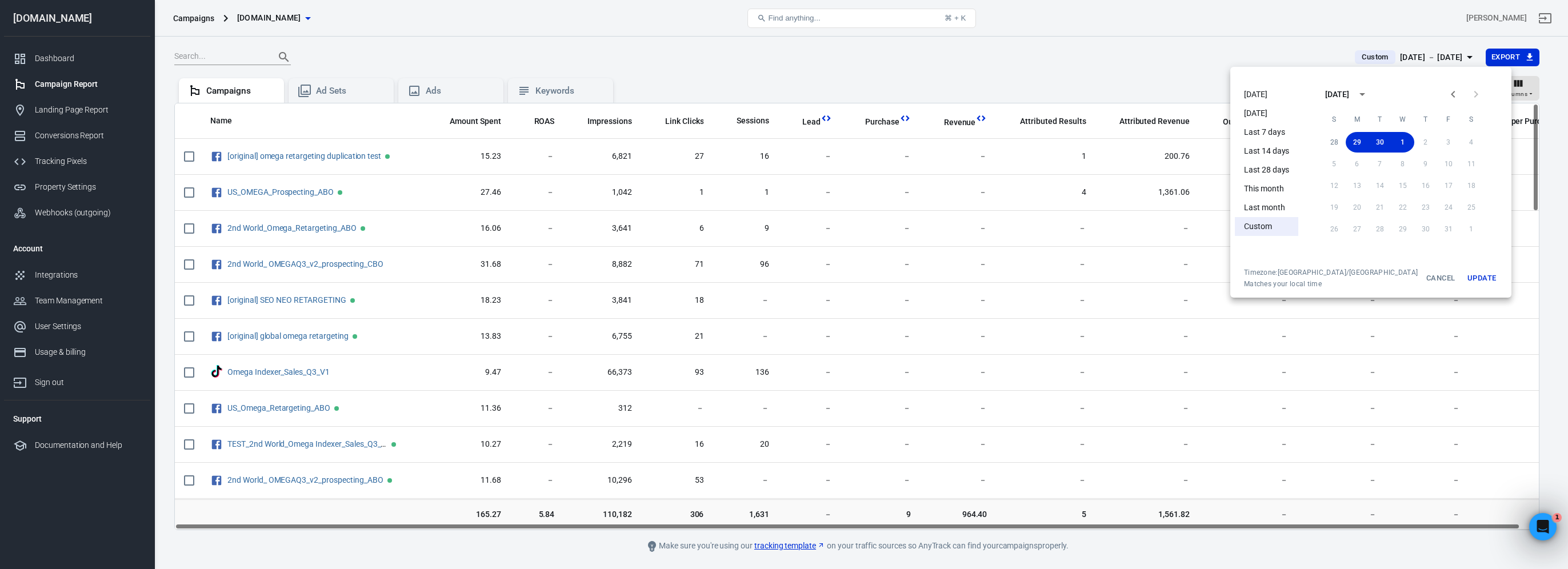
click at [984, 68] on div at bounding box center [784, 284] width 1568 height 569
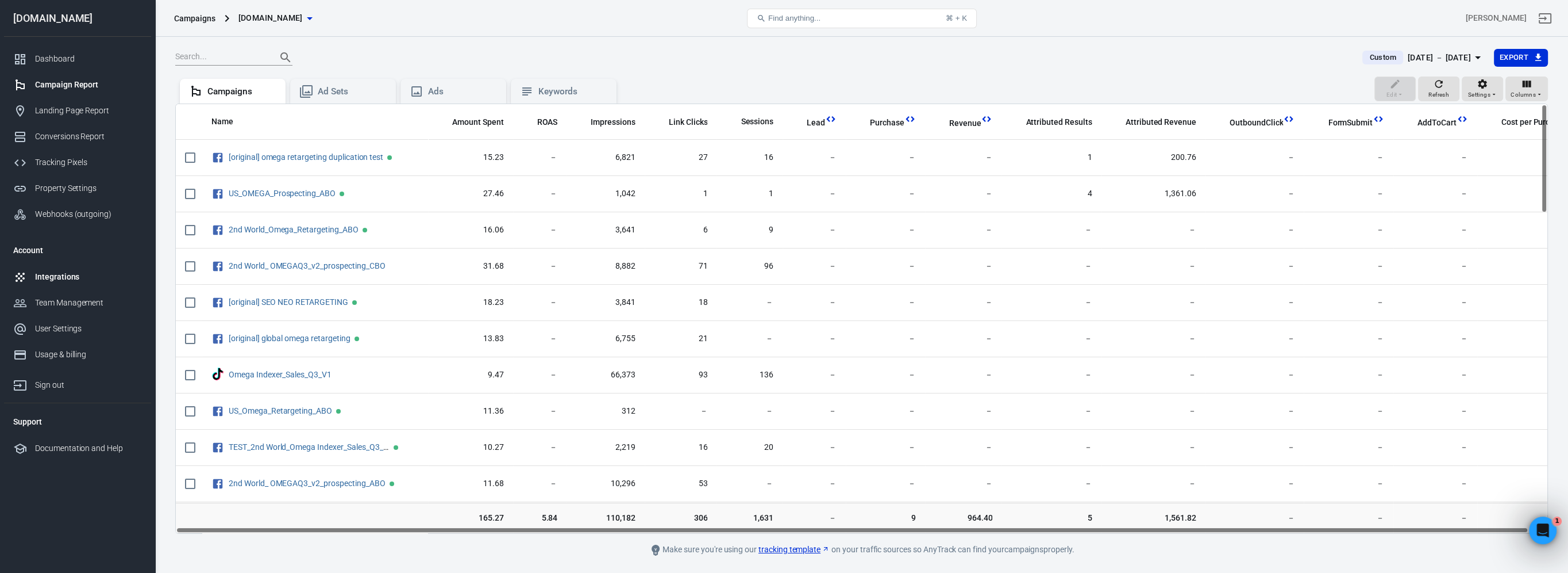
click at [69, 284] on link "Integrations" at bounding box center [78, 276] width 147 height 26
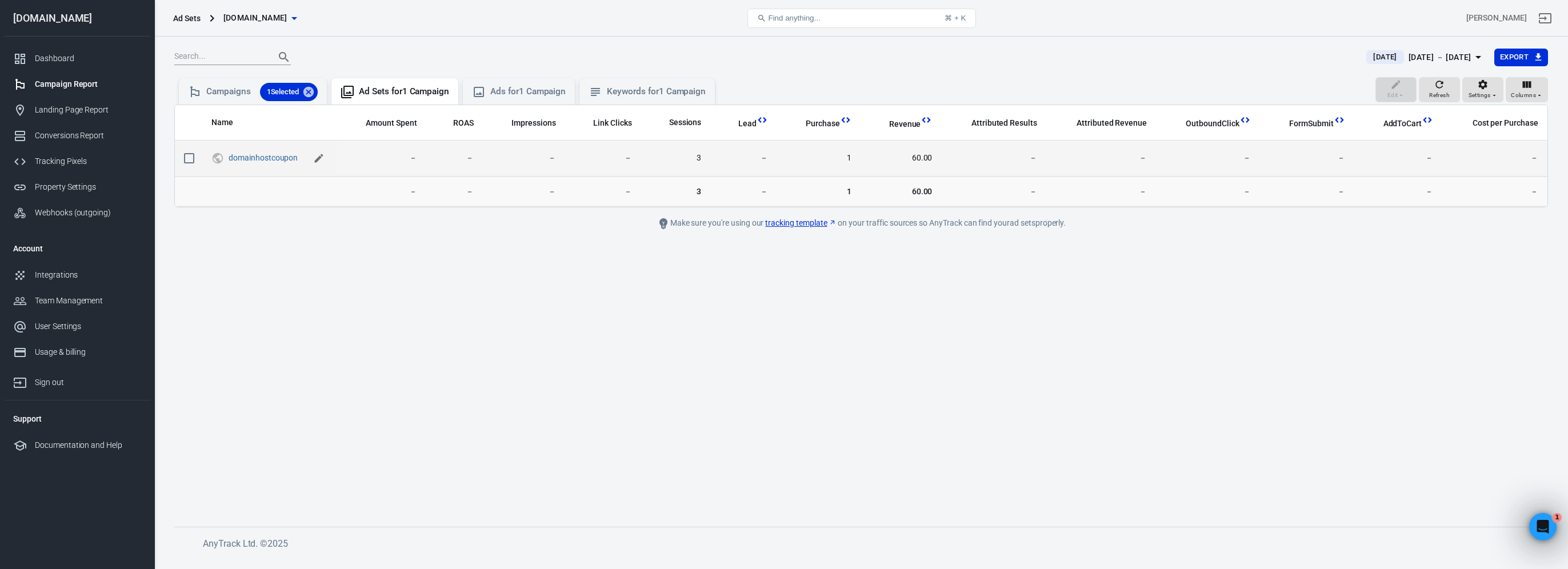
click at [312, 156] on button "scrollable content" at bounding box center [319, 158] width 17 height 17
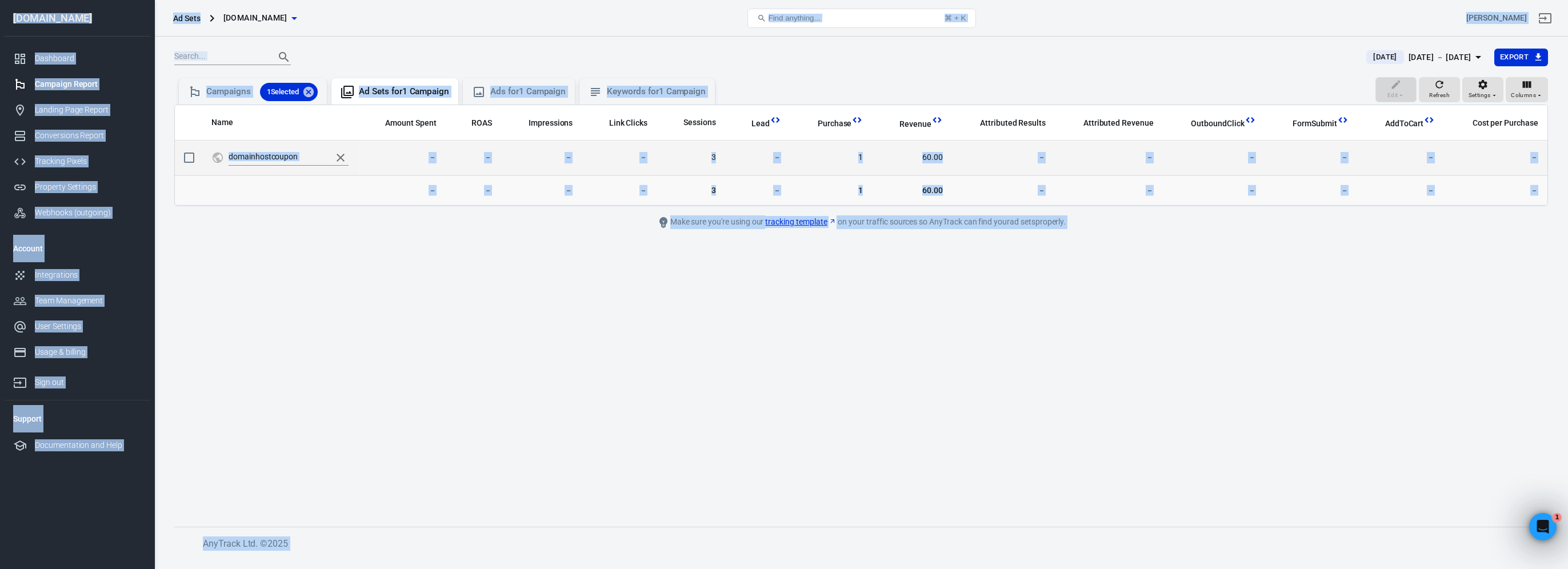
click at [288, 155] on input "domainhostcoupon" at bounding box center [277, 157] width 98 height 15
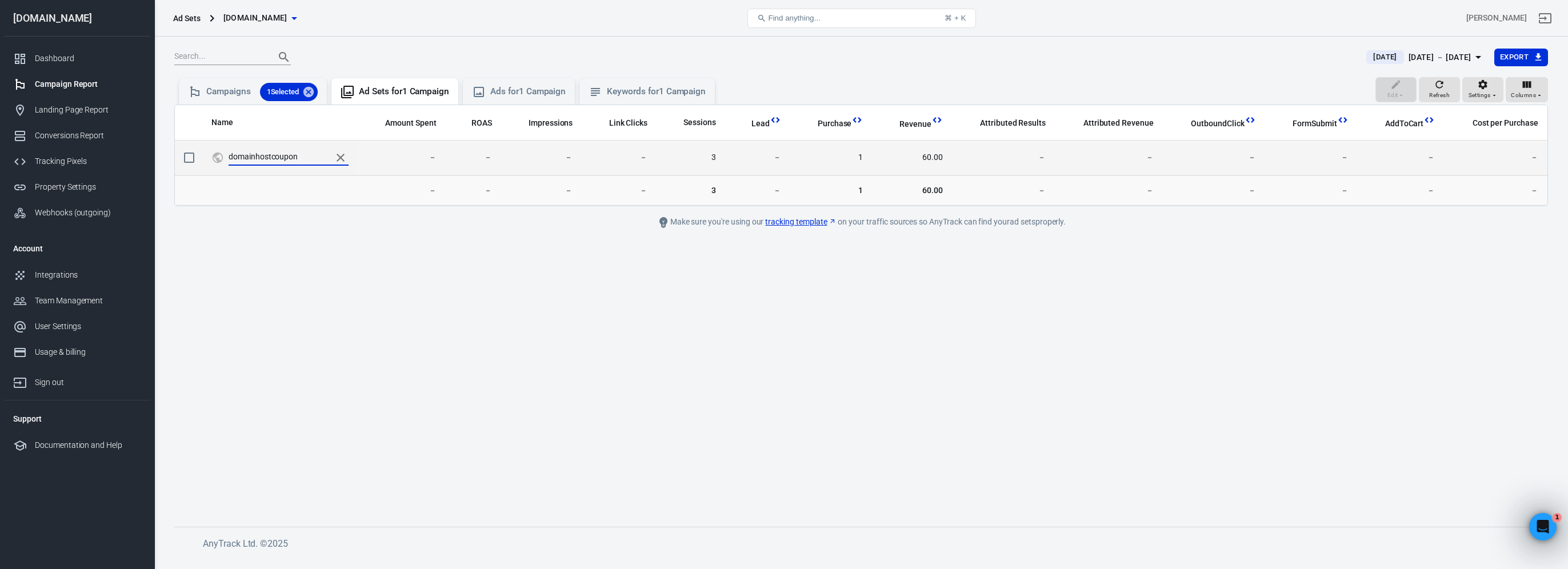
click at [288, 155] on input "domainhostcoupon" at bounding box center [277, 157] width 98 height 15
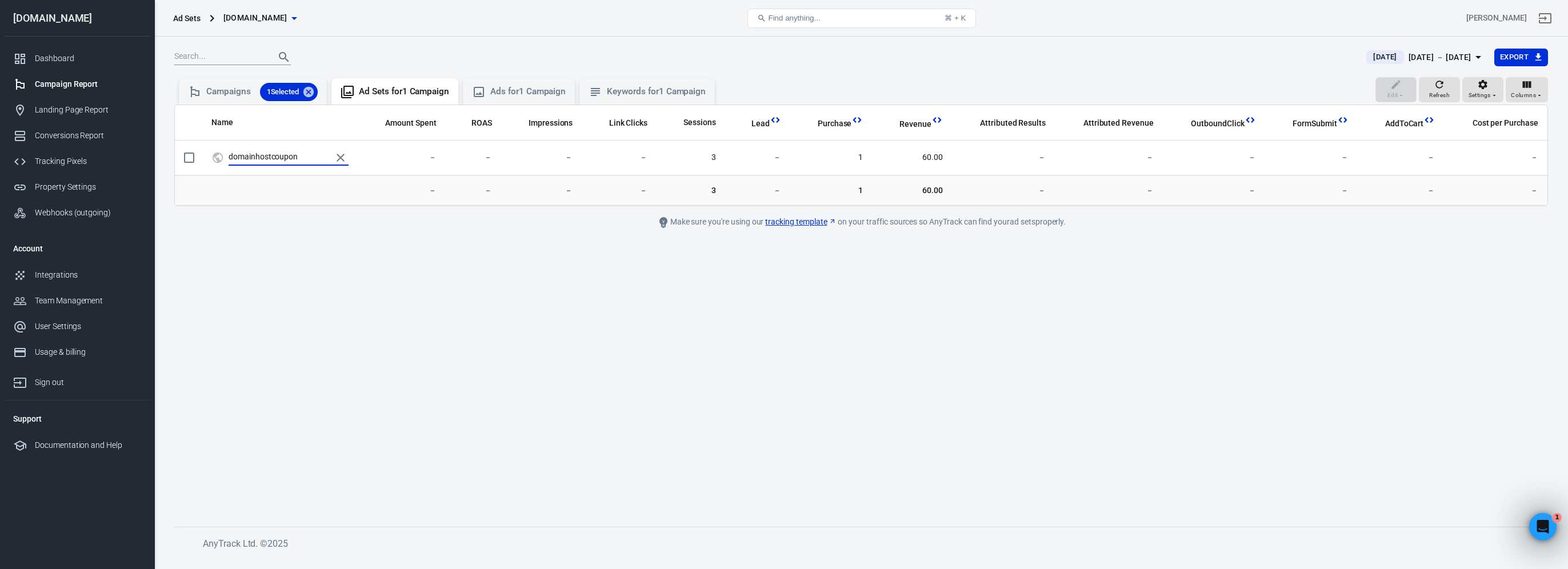
click at [464, 363] on main "[DATE] [DATE] － [DATE] Export Edit Refresh Settings Columns Campaigns 1 Selecte…" at bounding box center [861, 277] width 1374 height 460
click at [201, 90] on icon at bounding box center [194, 92] width 14 height 14
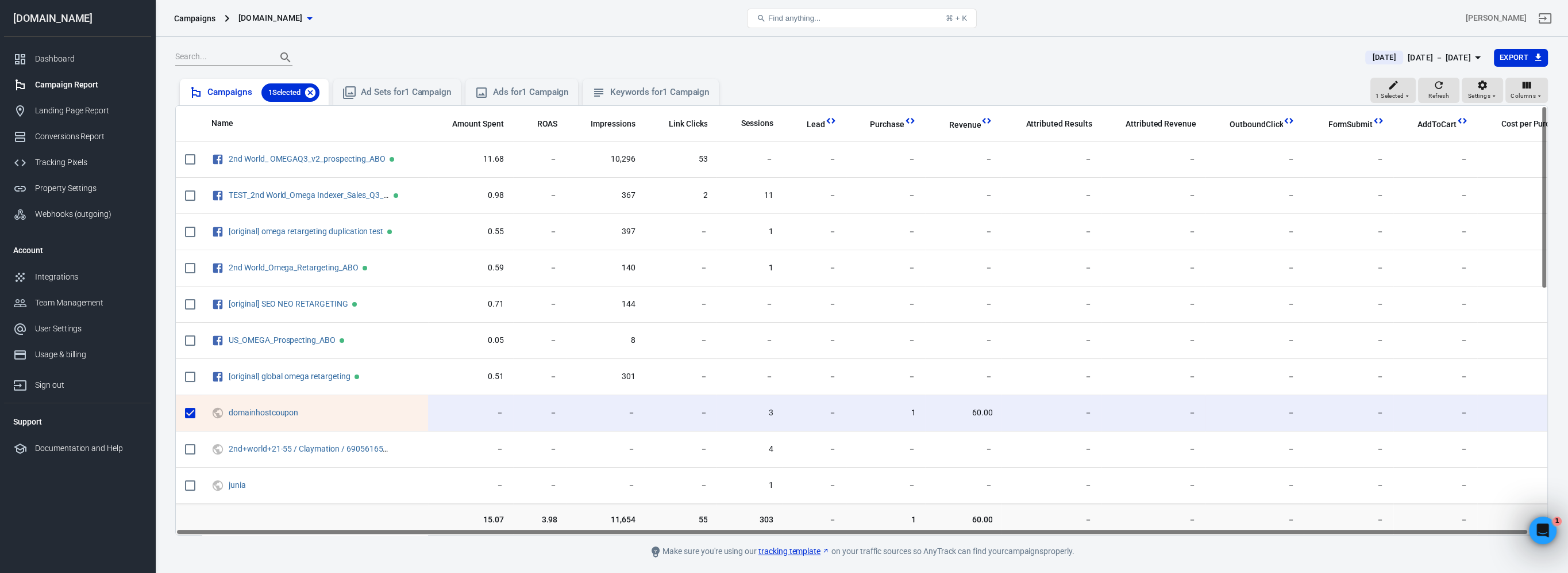
click at [313, 92] on icon at bounding box center [311, 92] width 13 height 13
checkbox input "false"
